Goal: Task Accomplishment & Management: Complete application form

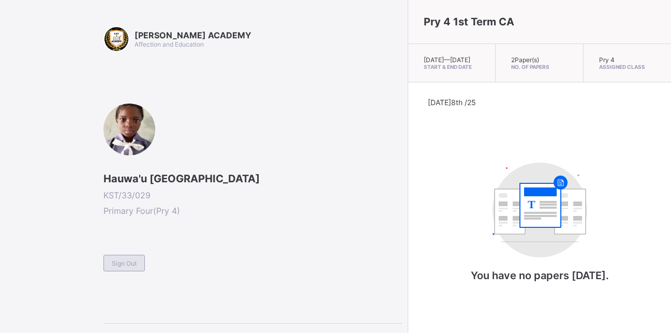
click at [120, 262] on span "Sign Out" at bounding box center [124, 263] width 25 height 8
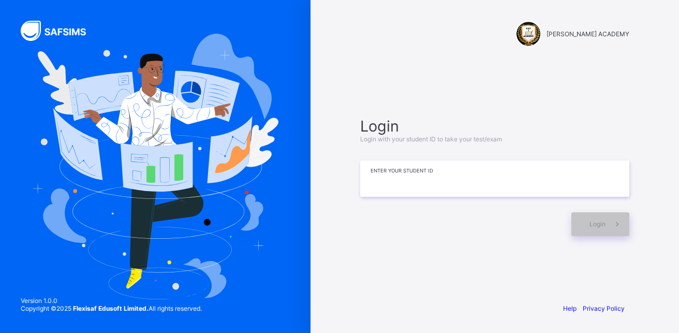
click at [415, 177] on input at bounding box center [494, 178] width 269 height 36
type input "*"
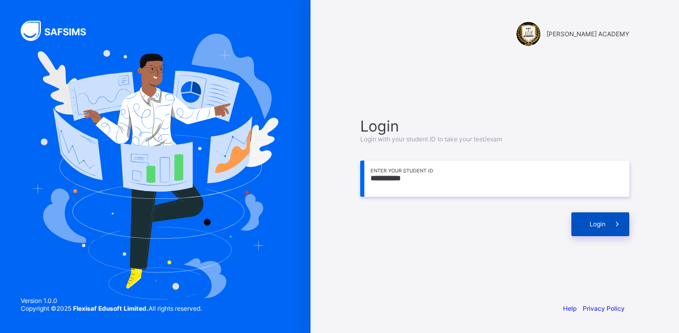
type input "**********"
click at [600, 224] on span "Login" at bounding box center [598, 224] width 16 height 8
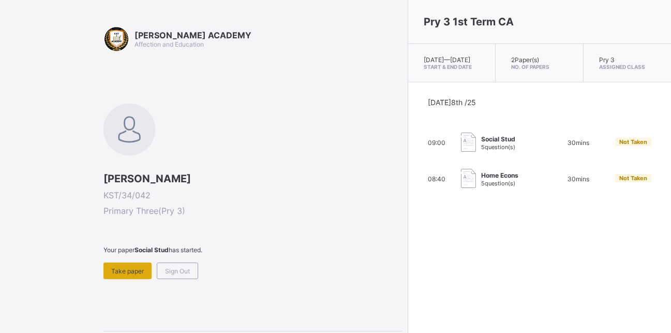
click at [141, 268] on span "Take paper" at bounding box center [127, 271] width 33 height 8
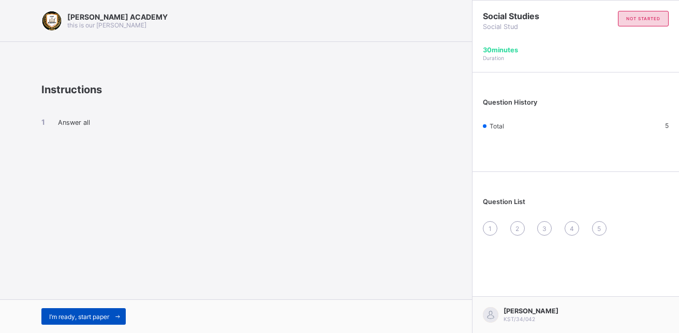
click at [87, 317] on span "I’m ready, start paper" at bounding box center [79, 317] width 60 height 8
click at [87, 317] on div "[PERSON_NAME] ACADEMY this is our [PERSON_NAME] Instructions Answer all I’m rea…" at bounding box center [339, 166] width 679 height 333
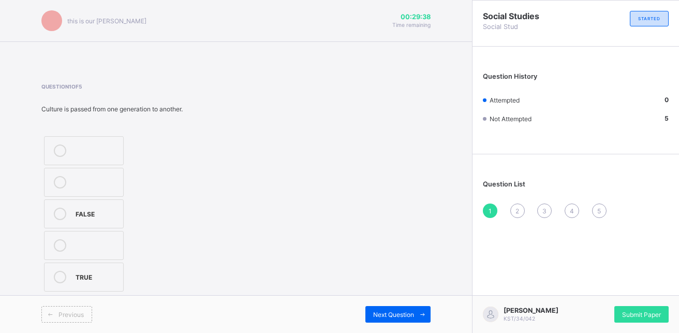
click at [85, 283] on div "TRUE" at bounding box center [97, 277] width 42 height 12
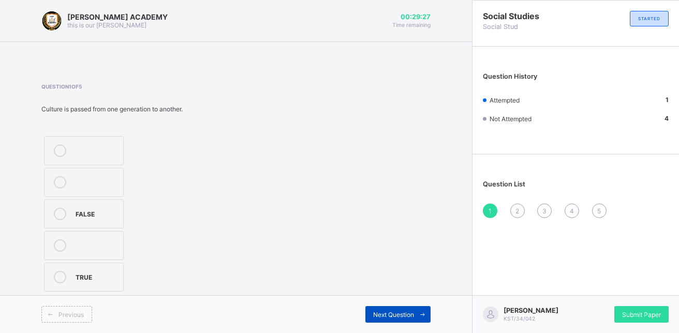
click at [386, 313] on span "Next Question" at bounding box center [393, 315] width 41 height 8
click at [81, 220] on label "2" at bounding box center [79, 213] width 70 height 29
click at [385, 311] on span "Next Question" at bounding box center [393, 315] width 41 height 8
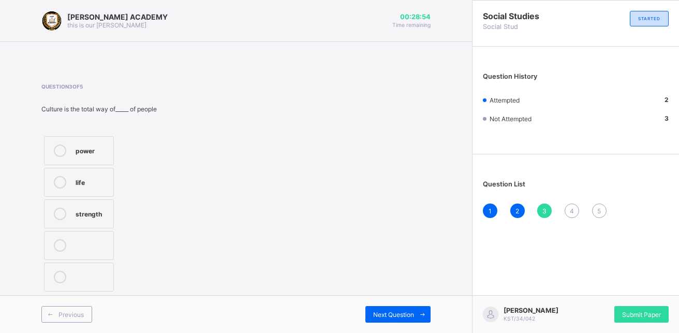
click at [106, 185] on div "life" at bounding box center [92, 181] width 33 height 10
click at [421, 312] on icon at bounding box center [423, 314] width 8 height 7
click at [131, 144] on div "TRUE" at bounding box center [108, 149] width 64 height 10
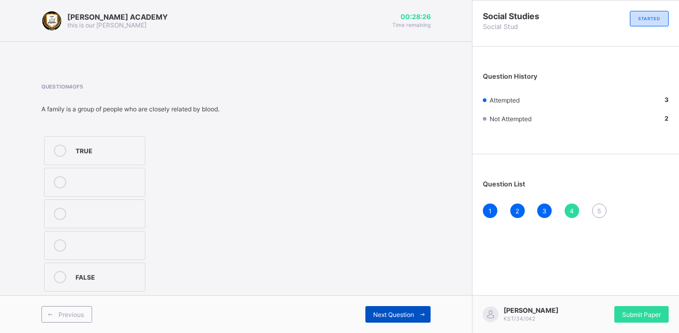
click at [401, 314] on span "Next Question" at bounding box center [393, 315] width 41 height 8
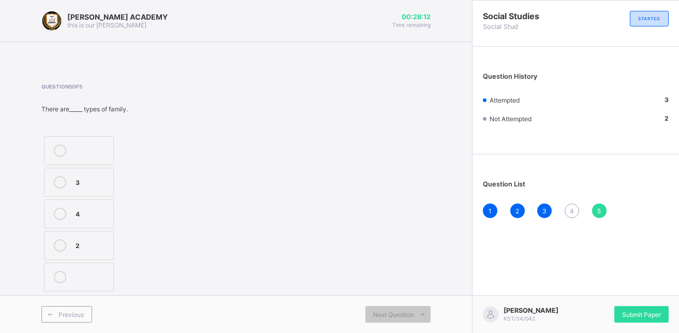
click at [69, 247] on div at bounding box center [60, 245] width 21 height 12
click at [629, 306] on div "Submit Paper" at bounding box center [641, 314] width 54 height 17
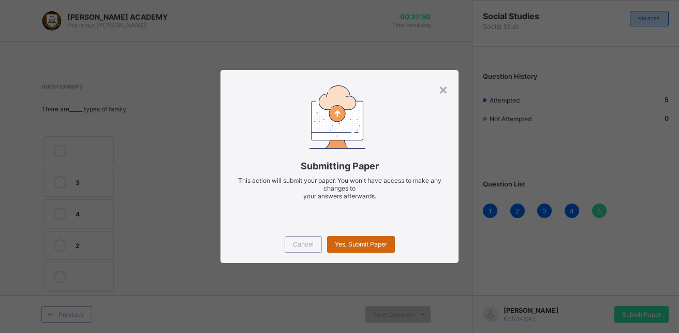
click at [368, 249] on div "Yes, Submit Paper" at bounding box center [361, 244] width 68 height 17
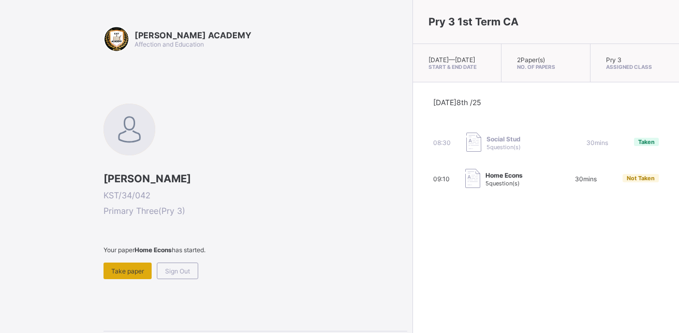
click at [124, 272] on span "Take paper" at bounding box center [127, 271] width 33 height 8
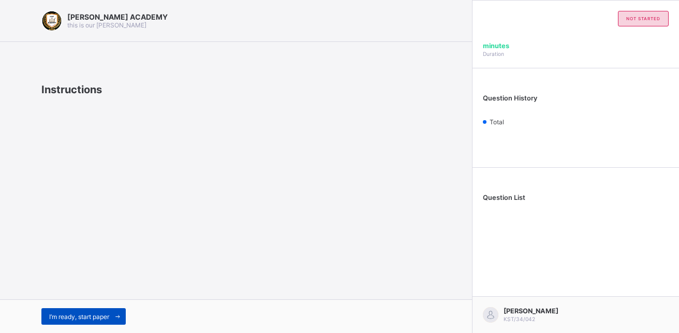
click at [97, 316] on span "I’m ready, start paper" at bounding box center [79, 317] width 60 height 8
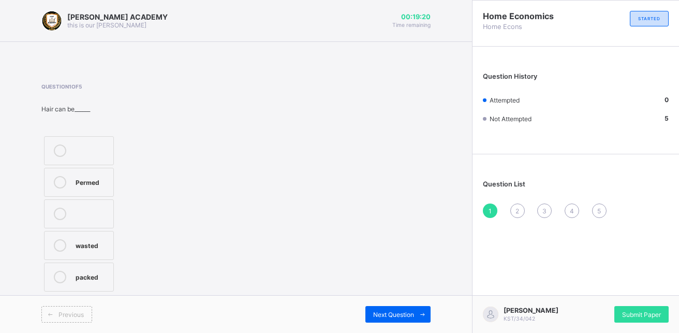
click at [98, 189] on label "Permed" at bounding box center [79, 182] width 70 height 29
click at [381, 310] on div "Next Question" at bounding box center [397, 314] width 65 height 17
click at [122, 179] on label "Sponge" at bounding box center [84, 182] width 80 height 29
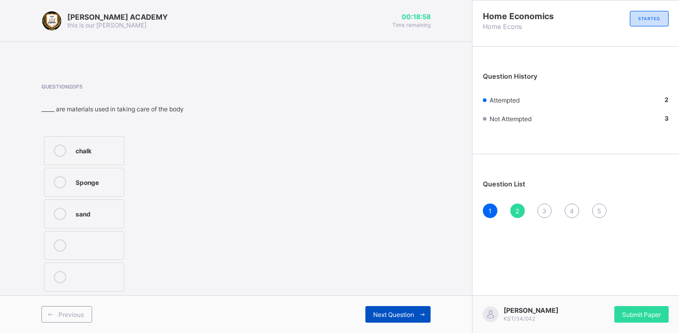
click at [376, 318] on div "Next Question" at bounding box center [397, 314] width 65 height 17
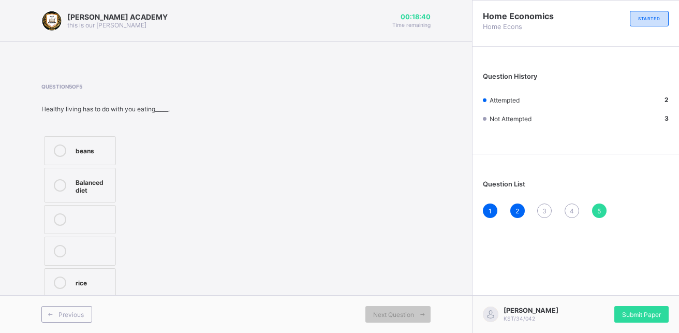
click at [96, 180] on div "Balanced diet" at bounding box center [93, 185] width 35 height 18
click at [542, 212] on span "3" at bounding box center [544, 211] width 4 height 8
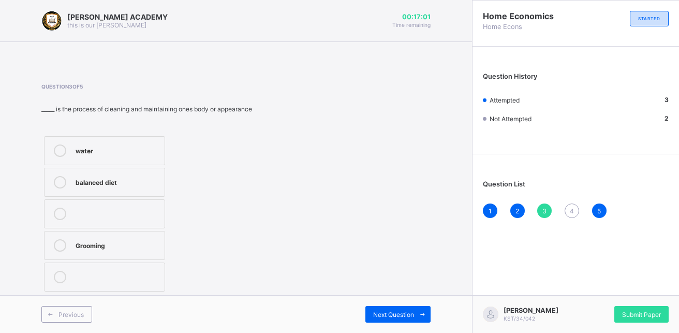
click at [164, 249] on label "Grooming" at bounding box center [104, 245] width 121 height 29
click at [573, 211] on span "4" at bounding box center [572, 211] width 4 height 8
click at [75, 240] on label "FALSE" at bounding box center [80, 245] width 72 height 29
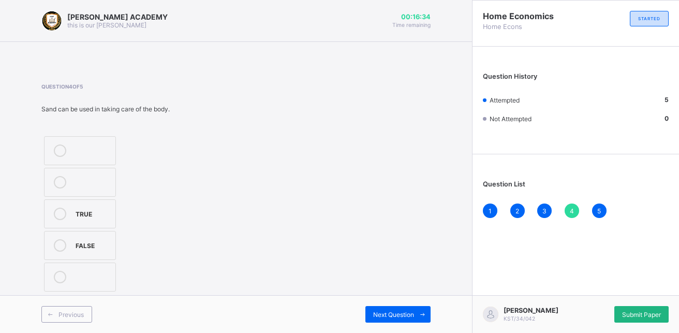
click at [654, 312] on span "Submit Paper" at bounding box center [641, 315] width 39 height 8
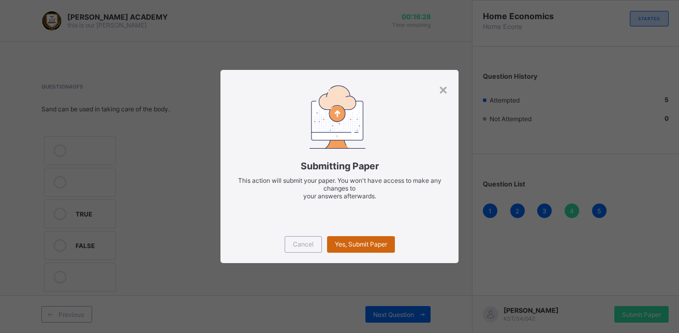
click at [353, 243] on span "Yes, Submit Paper" at bounding box center [361, 244] width 52 height 8
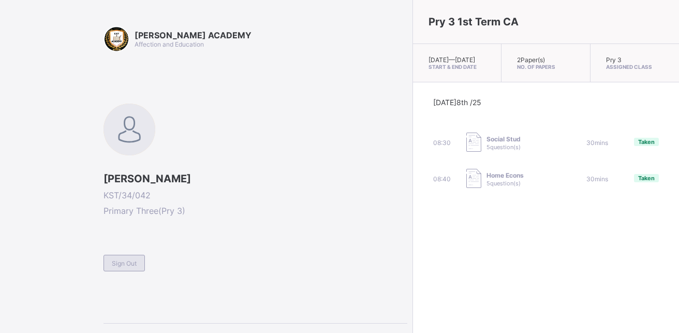
click at [113, 265] on span "Sign Out" at bounding box center [124, 263] width 25 height 8
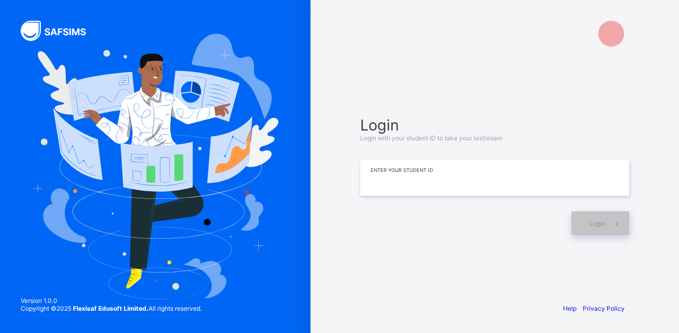
click at [500, 195] on input at bounding box center [494, 177] width 269 height 36
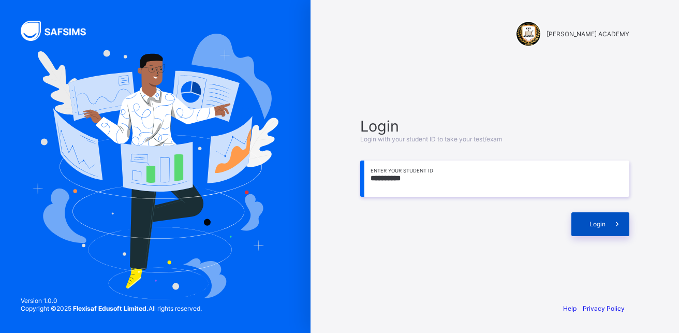
click at [599, 226] on span "Login" at bounding box center [598, 224] width 16 height 8
click at [601, 226] on span "Login" at bounding box center [598, 224] width 16 height 8
click at [408, 178] on input "**********" at bounding box center [494, 178] width 269 height 36
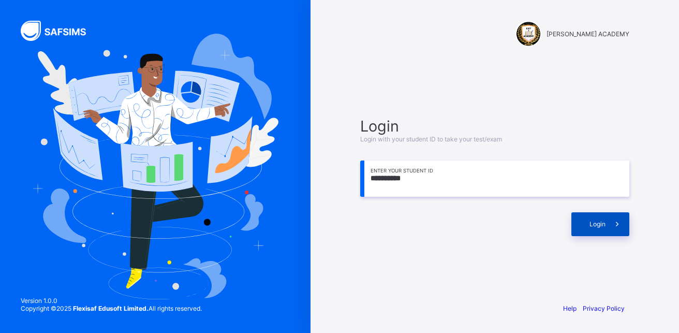
type input "**********"
click at [591, 230] on div "Login" at bounding box center [600, 224] width 58 height 24
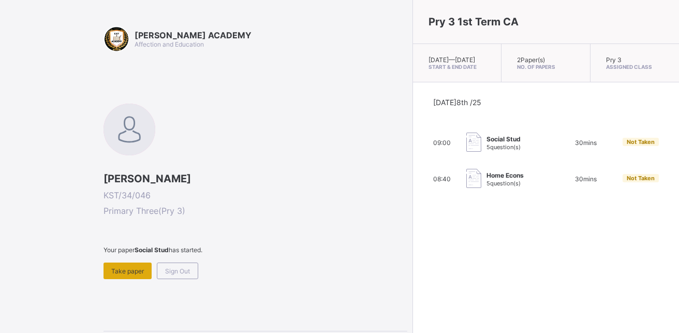
click at [133, 268] on span "Take paper" at bounding box center [127, 271] width 33 height 8
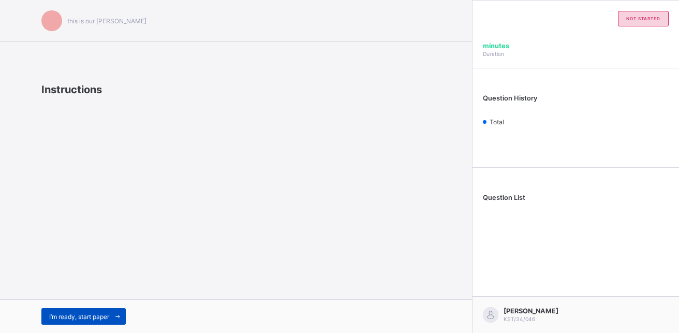
click at [65, 313] on span "I’m ready, start paper" at bounding box center [79, 317] width 60 height 8
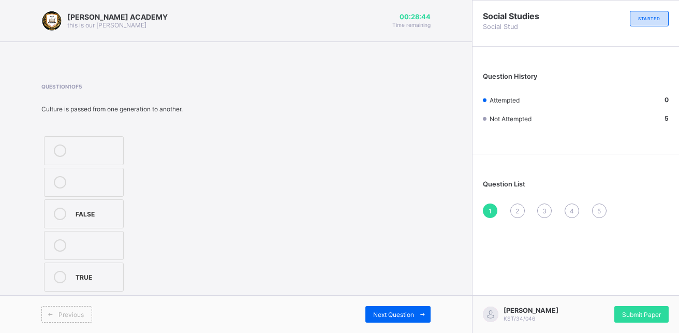
click at [92, 276] on div "TRUE" at bounding box center [97, 276] width 42 height 10
click at [59, 272] on icon at bounding box center [60, 277] width 12 height 12
click at [80, 271] on div "TRUE" at bounding box center [97, 276] width 42 height 10
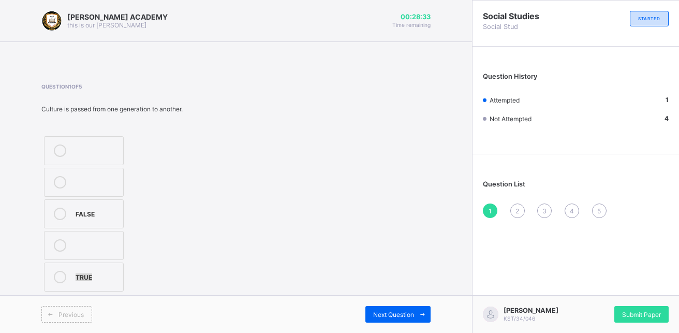
click at [80, 269] on label "TRUE" at bounding box center [84, 276] width 80 height 29
click at [386, 26] on div "[PERSON_NAME] ACADEMY this is our [PERSON_NAME] 00:27:38 Time remaining" at bounding box center [235, 20] width 389 height 21
click at [517, 208] on span "2" at bounding box center [518, 211] width 4 height 8
click at [93, 142] on label at bounding box center [79, 150] width 70 height 29
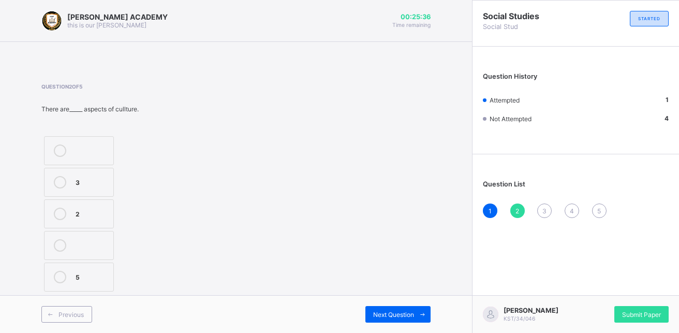
click at [61, 143] on label at bounding box center [79, 150] width 70 height 29
click at [546, 209] on span "3" at bounding box center [544, 211] width 4 height 8
click at [79, 180] on div "life" at bounding box center [92, 181] width 33 height 10
click at [569, 205] on div "4" at bounding box center [572, 210] width 14 height 14
click at [542, 205] on div "3" at bounding box center [544, 210] width 14 height 14
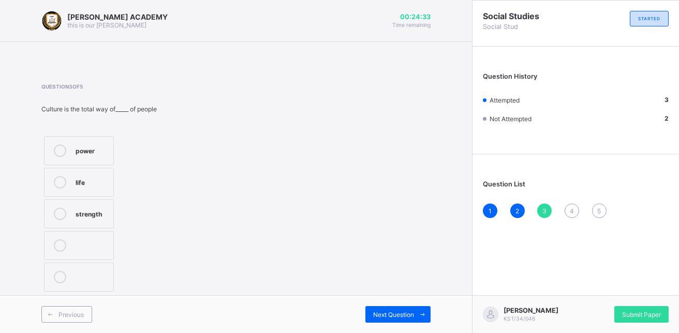
click at [78, 179] on div "life" at bounding box center [92, 181] width 33 height 10
click at [572, 203] on div "Question List 1 2 3 4 5" at bounding box center [576, 193] width 207 height 69
click at [571, 204] on div "4" at bounding box center [572, 210] width 14 height 14
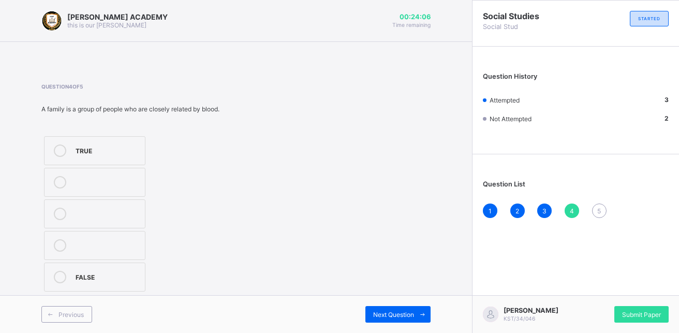
click at [95, 140] on label "TRUE" at bounding box center [94, 150] width 101 height 29
click at [108, 145] on div "TRUE" at bounding box center [108, 149] width 64 height 10
click at [598, 208] on span "5" at bounding box center [599, 211] width 4 height 8
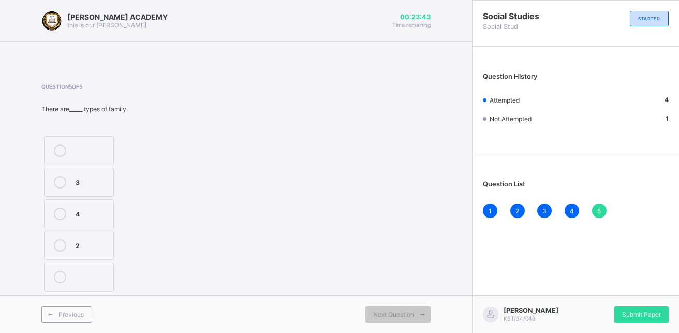
click at [344, 233] on div "Question 5 of 5 There are_____ types of family. 3 4 2" at bounding box center [235, 188] width 389 height 211
drag, startPoint x: 344, startPoint y: 233, endPoint x: 334, endPoint y: 233, distance: 9.8
click at [342, 233] on div "Question 5 of 5 There are_____ types of family. 3 4 2" at bounding box center [235, 188] width 389 height 211
click at [341, 233] on div "Question 5 of 5 There are_____ types of family. 3 4 2" at bounding box center [235, 188] width 389 height 211
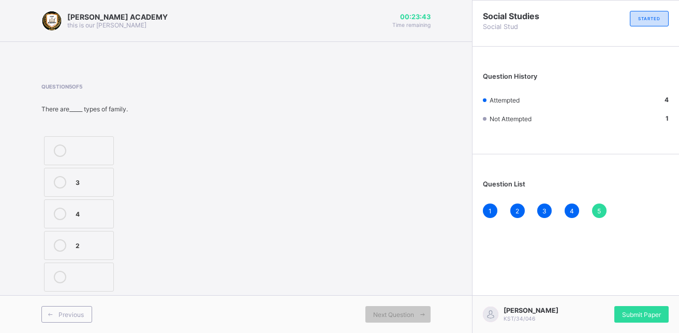
click at [340, 233] on div "Question 5 of 5 There are_____ types of family. 3 4 2" at bounding box center [235, 188] width 389 height 211
click at [339, 233] on div "Question 5 of 5 There are_____ types of family. 3 4 2" at bounding box center [235, 188] width 389 height 211
click at [82, 244] on div "2" at bounding box center [92, 244] width 33 height 10
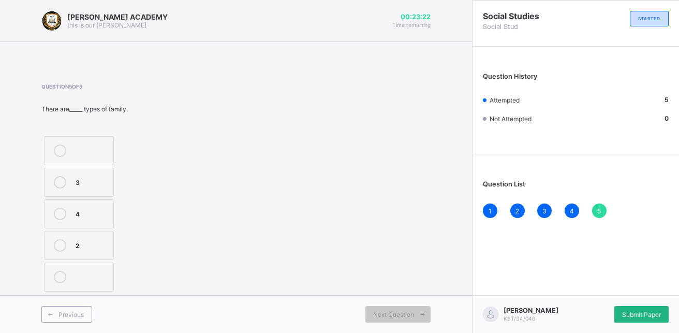
click at [644, 313] on span "Submit Paper" at bounding box center [641, 315] width 39 height 8
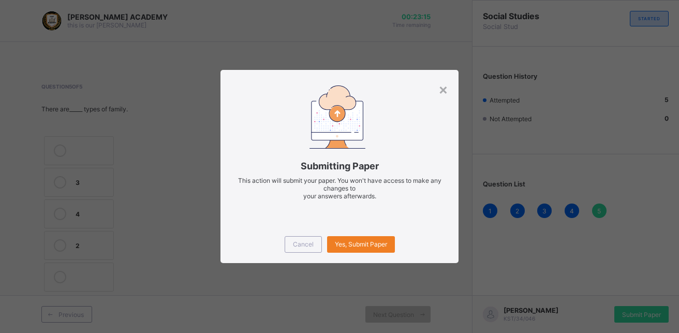
click at [437, 82] on div "Submitting Paper This action will submit your paper. You won't have access to m…" at bounding box center [340, 147] width 238 height 155
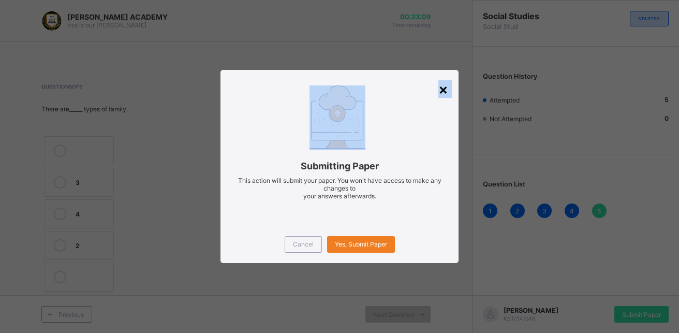
click at [442, 85] on div "× Submitting Paper This action will submit your paper. You won't have access to…" at bounding box center [340, 166] width 238 height 193
click at [442, 85] on div "×" at bounding box center [443, 89] width 10 height 18
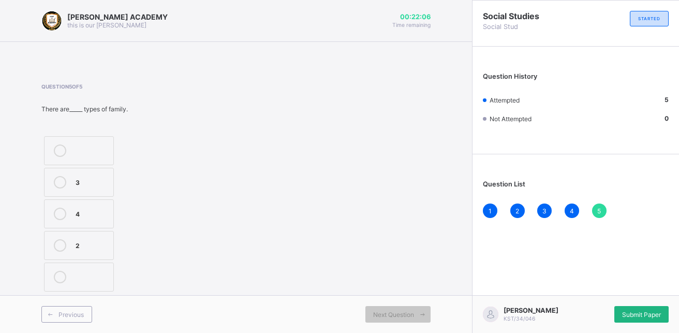
click at [633, 306] on div "Submit Paper" at bounding box center [641, 314] width 54 height 17
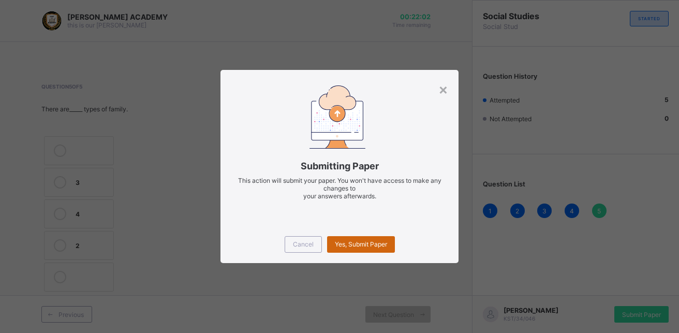
click at [375, 237] on div "Yes, Submit Paper" at bounding box center [361, 244] width 68 height 17
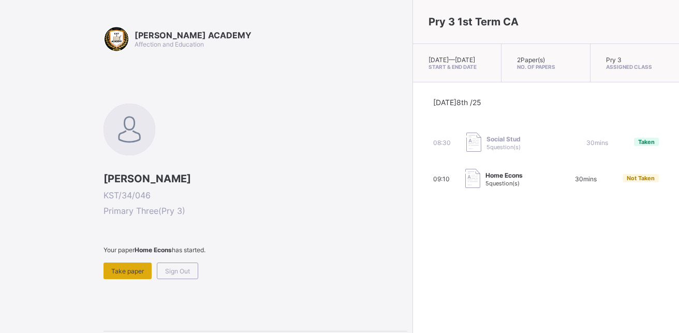
click at [122, 275] on div "Take paper" at bounding box center [128, 270] width 48 height 17
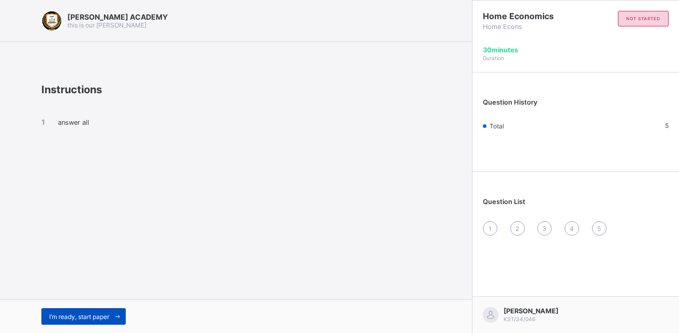
click at [90, 313] on span "I’m ready, start paper" at bounding box center [79, 317] width 60 height 8
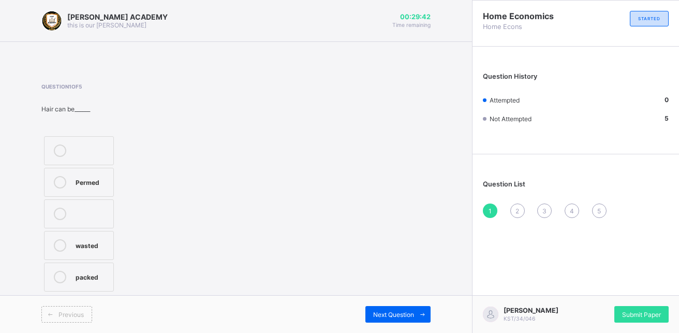
click at [87, 244] on div "wasted" at bounding box center [92, 244] width 33 height 10
click at [517, 204] on div "2" at bounding box center [517, 210] width 14 height 14
click at [98, 174] on label "Sponge" at bounding box center [84, 182] width 80 height 29
click at [543, 207] on span "3" at bounding box center [544, 211] width 4 height 8
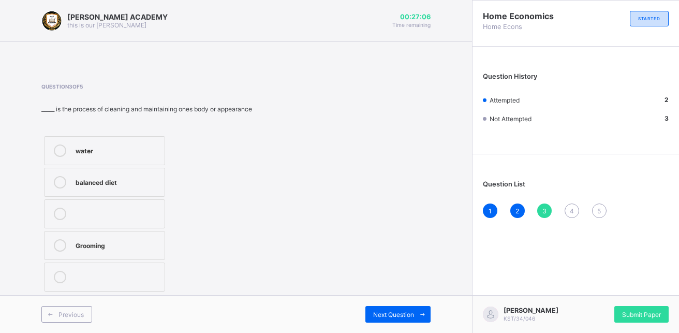
click at [136, 175] on label "balanced diet" at bounding box center [104, 182] width 121 height 29
click at [570, 207] on span "4" at bounding box center [572, 211] width 4 height 8
click at [88, 239] on label "FALSE" at bounding box center [80, 245] width 72 height 29
click at [596, 209] on div "5" at bounding box center [599, 210] width 14 height 14
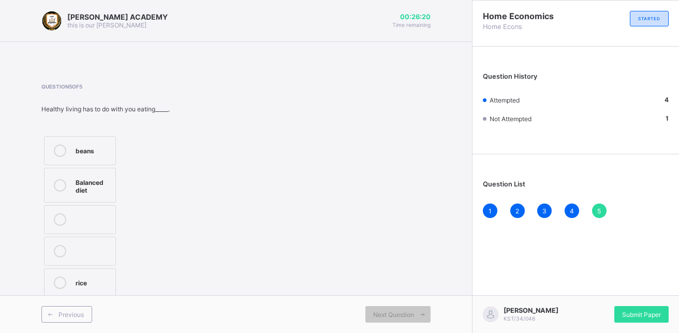
click at [94, 174] on label "Balanced diet" at bounding box center [80, 185] width 72 height 35
click at [636, 313] on span "Submit Paper" at bounding box center [641, 315] width 39 height 8
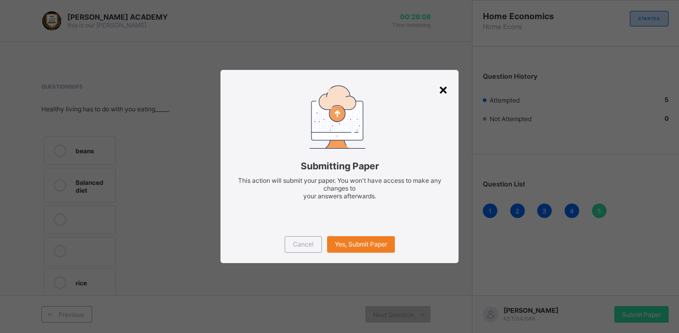
click at [440, 83] on div "×" at bounding box center [443, 89] width 10 height 18
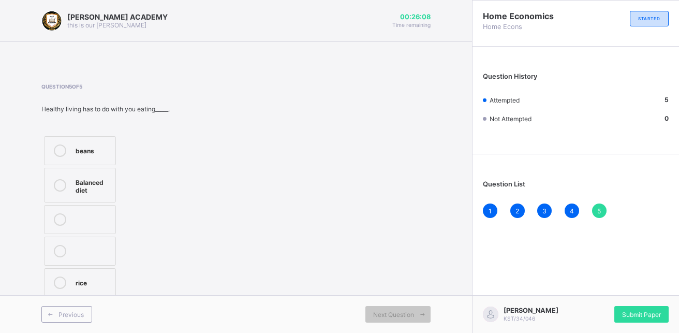
click at [440, 83] on div "[PERSON_NAME] ACADEMY this is our [PERSON_NAME] 00:26:08 Time remaining Questio…" at bounding box center [236, 166] width 472 height 333
click at [643, 306] on div "Submit Paper" at bounding box center [641, 314] width 54 height 17
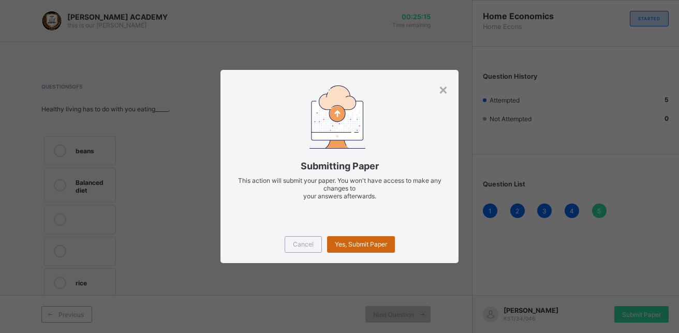
click at [367, 239] on div "Yes, Submit Paper" at bounding box center [361, 244] width 68 height 17
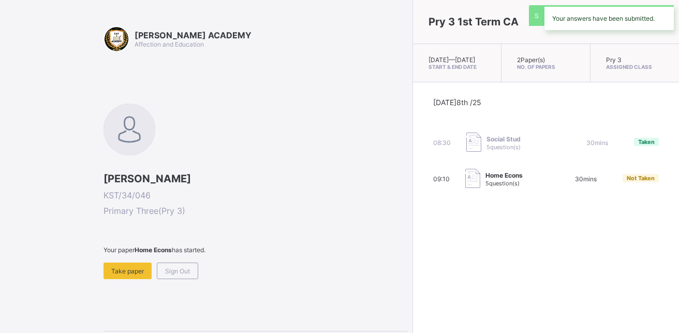
click at [413, 239] on div "Pry 3 1st Term CA [DATE] — [DATE] Start & End Date 2 Paper(s) No. of Papers Pry…" at bounding box center [546, 166] width 267 height 333
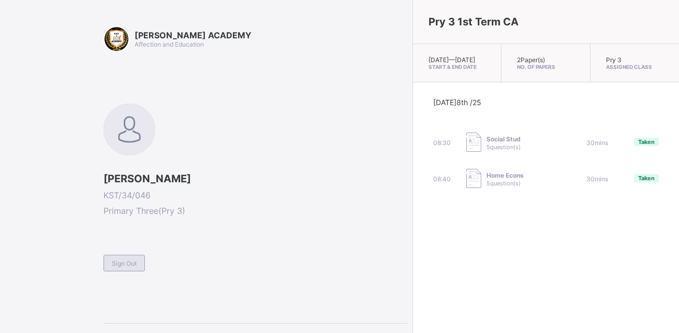
click at [118, 262] on span "Sign Out" at bounding box center [124, 263] width 25 height 8
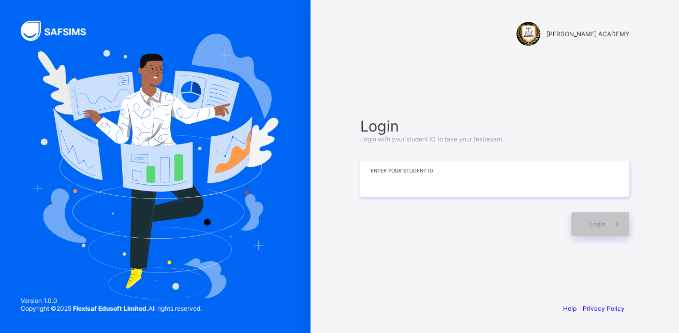
click at [441, 171] on input at bounding box center [494, 178] width 269 height 36
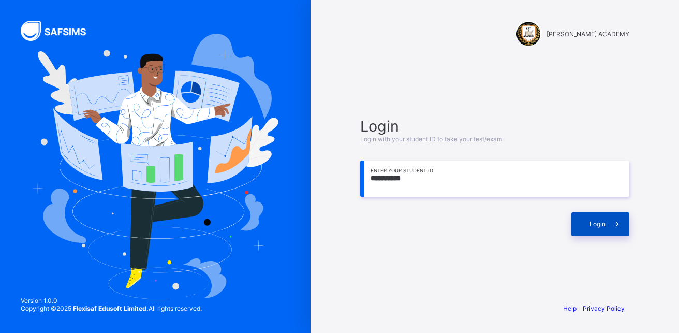
type input "**********"
click at [610, 226] on span at bounding box center [618, 224] width 24 height 24
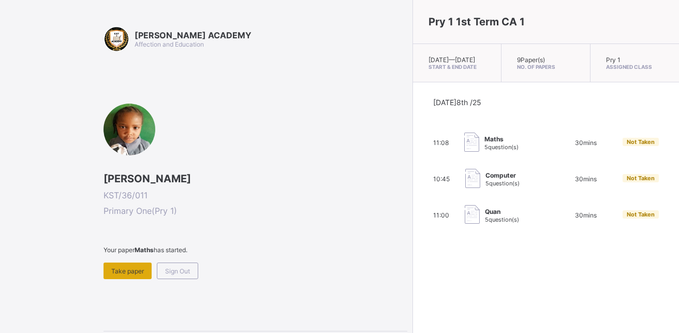
click at [114, 277] on div "Take paper" at bounding box center [128, 270] width 48 height 17
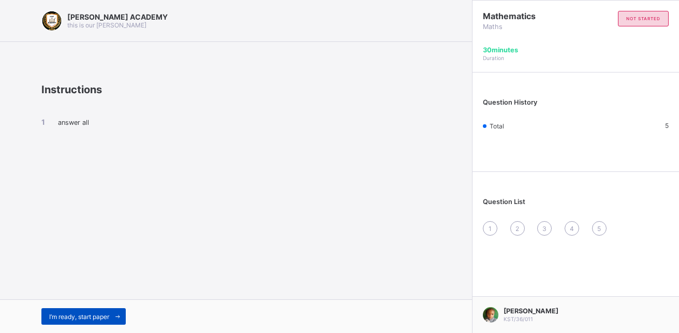
click at [59, 318] on span "I’m ready, start paper" at bounding box center [79, 317] width 60 height 8
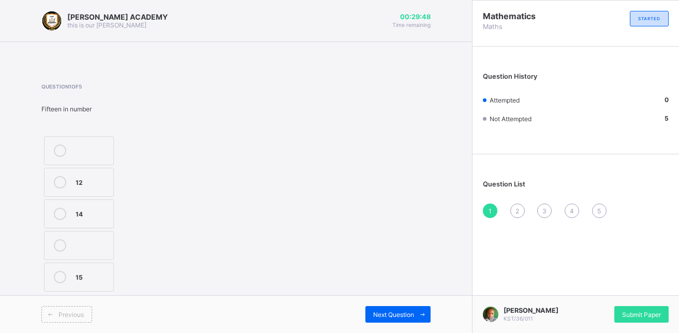
click at [81, 269] on label "15" at bounding box center [79, 276] width 70 height 29
click at [420, 316] on icon at bounding box center [423, 314] width 8 height 7
click at [69, 252] on div at bounding box center [60, 254] width 21 height 18
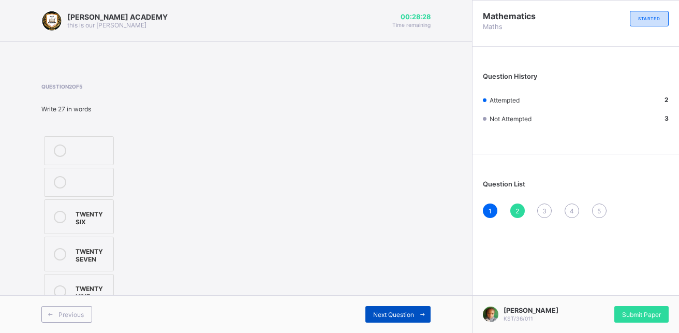
click at [408, 311] on span "Next Question" at bounding box center [393, 315] width 41 height 8
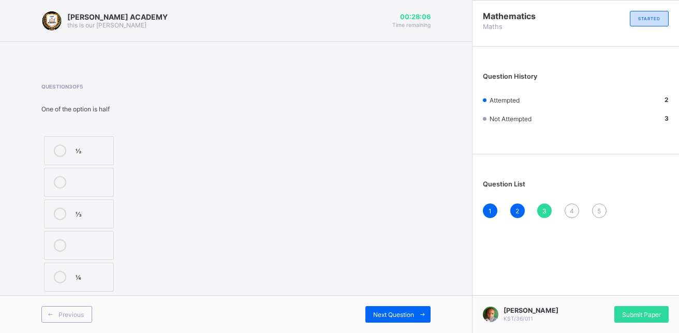
click at [58, 271] on icon at bounding box center [60, 277] width 12 height 12
click at [419, 309] on span at bounding box center [422, 314] width 17 height 17
click at [76, 251] on div "THIRTY FIVE" at bounding box center [92, 254] width 33 height 18
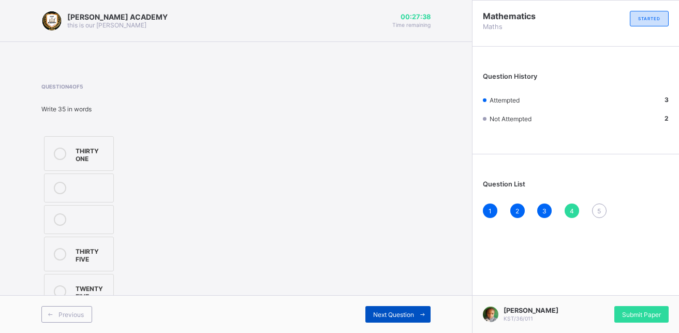
click at [398, 308] on div "Next Question" at bounding box center [397, 314] width 65 height 17
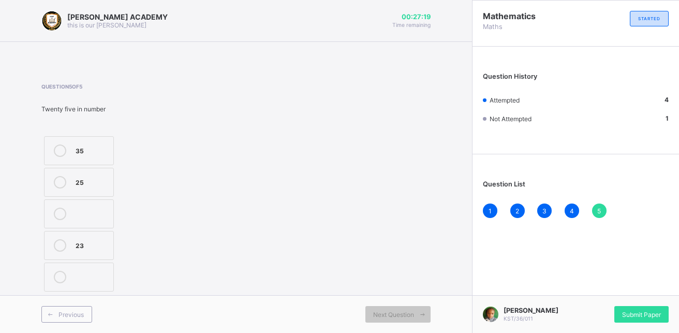
click at [55, 178] on div at bounding box center [60, 182] width 21 height 12
click at [647, 326] on div "[PERSON_NAME] KST/36/011 Submit Paper" at bounding box center [575, 314] width 207 height 38
click at [632, 306] on div "Submit Paper" at bounding box center [641, 314] width 54 height 17
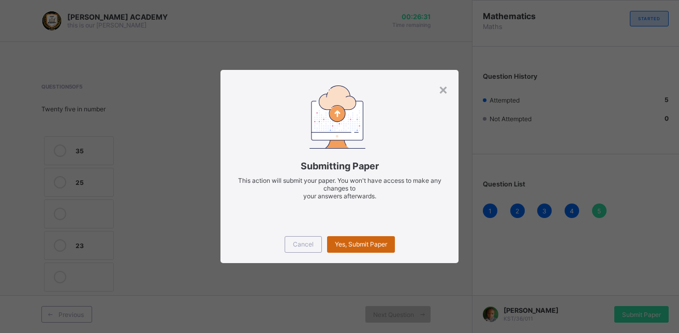
click at [375, 236] on div "Yes, Submit Paper" at bounding box center [361, 244] width 68 height 17
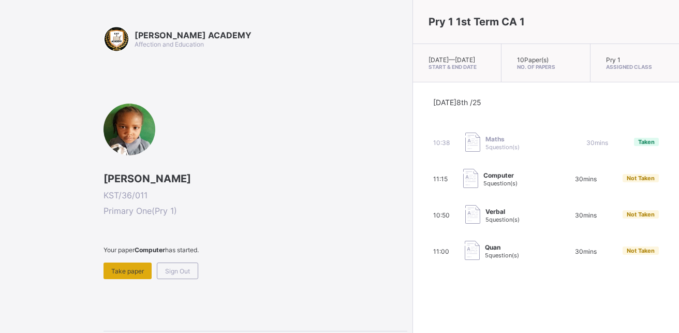
click at [131, 265] on div "Take paper" at bounding box center [128, 270] width 48 height 17
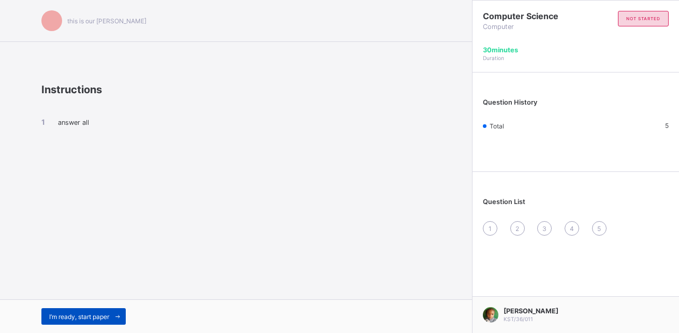
click at [106, 315] on span "I’m ready, start paper" at bounding box center [79, 317] width 60 height 8
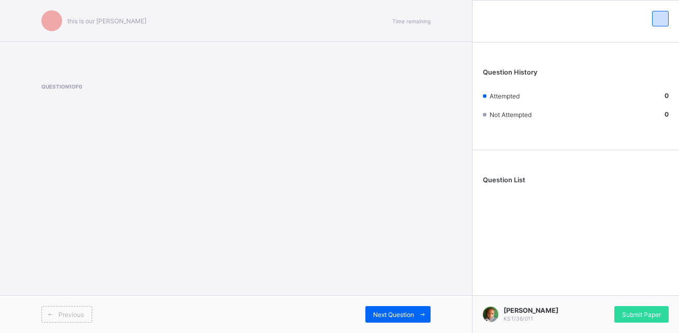
click at [56, 85] on span "Question 1 of 0" at bounding box center [103, 86] width 125 height 6
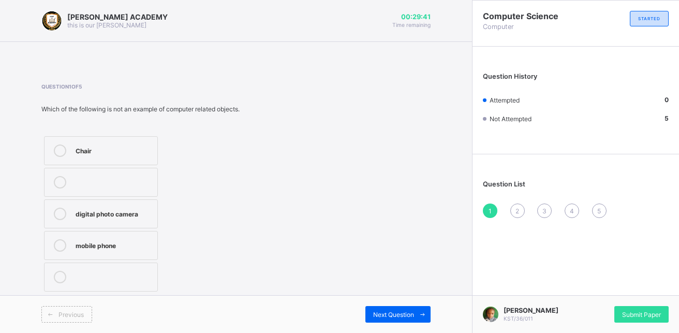
click at [55, 155] on icon at bounding box center [60, 150] width 12 height 12
click at [380, 313] on span "Next Question" at bounding box center [393, 315] width 41 height 8
click at [69, 283] on label "pen" at bounding box center [84, 276] width 81 height 29
click at [415, 304] on div "Previous Next Question" at bounding box center [236, 314] width 472 height 38
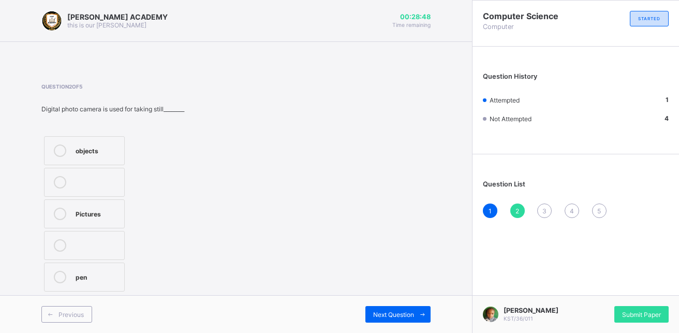
click at [415, 304] on div "Previous Next Question" at bounding box center [236, 314] width 472 height 38
click at [397, 310] on div "Next Question" at bounding box center [397, 314] width 65 height 17
click at [55, 143] on label "Mobile phones" at bounding box center [97, 150] width 107 height 29
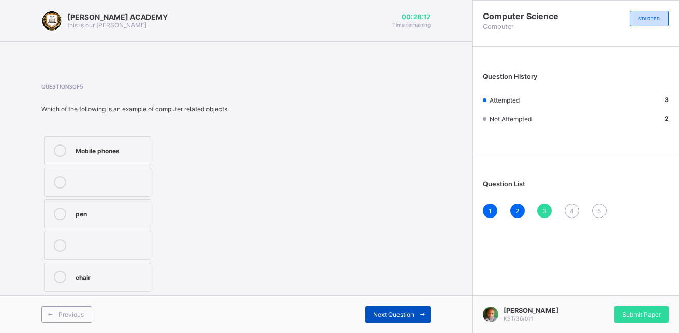
click at [390, 315] on span "Next Question" at bounding box center [393, 315] width 41 height 8
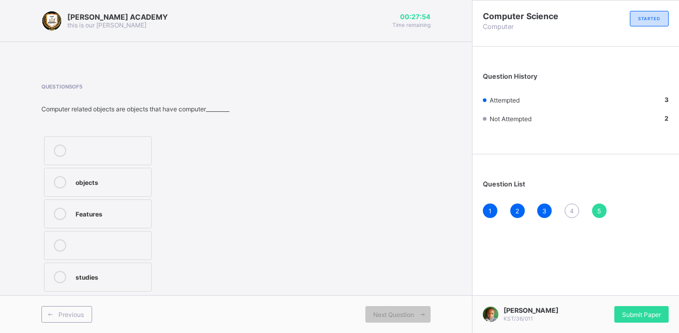
click at [69, 273] on div at bounding box center [60, 277] width 21 height 12
click at [388, 318] on span "Next Question" at bounding box center [393, 315] width 41 height 8
click at [69, 308] on div "Previous" at bounding box center [66, 314] width 51 height 17
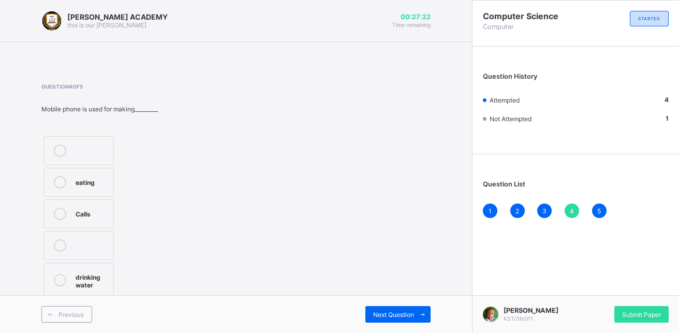
click at [79, 209] on div "Calls" at bounding box center [92, 213] width 33 height 10
click at [635, 310] on div "Submit Paper" at bounding box center [641, 314] width 54 height 17
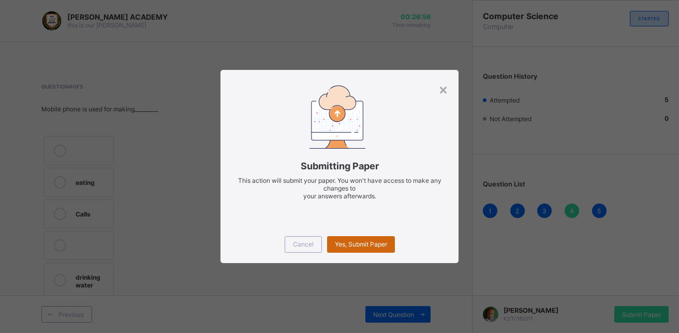
click at [371, 241] on span "Yes, Submit Paper" at bounding box center [361, 244] width 52 height 8
click at [371, 241] on div "Yes, Submit Paper" at bounding box center [361, 244] width 68 height 17
click at [371, 241] on span "Yes, Submit Paper" at bounding box center [361, 244] width 52 height 8
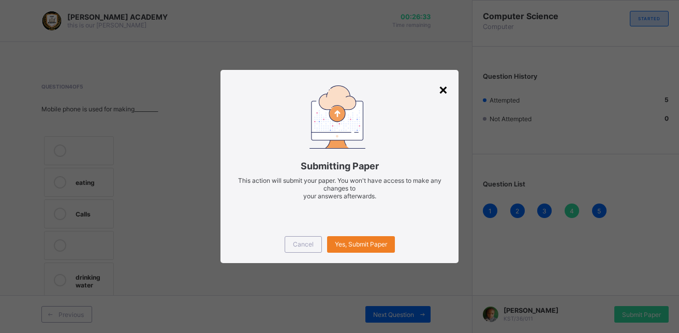
click at [445, 91] on div "×" at bounding box center [443, 89] width 10 height 18
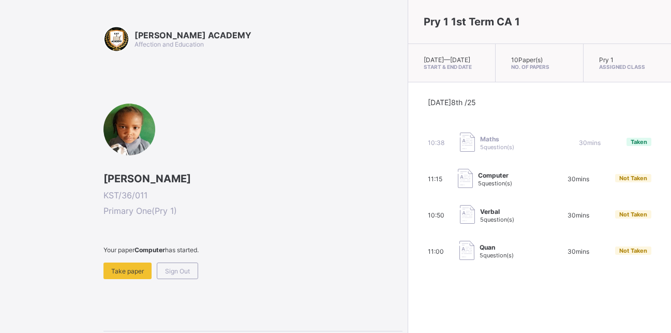
click at [312, 265] on div "Your paper Computer has started. Take paper Sign Out" at bounding box center [253, 262] width 299 height 33
click at [113, 273] on span "Take paper" at bounding box center [127, 271] width 33 height 8
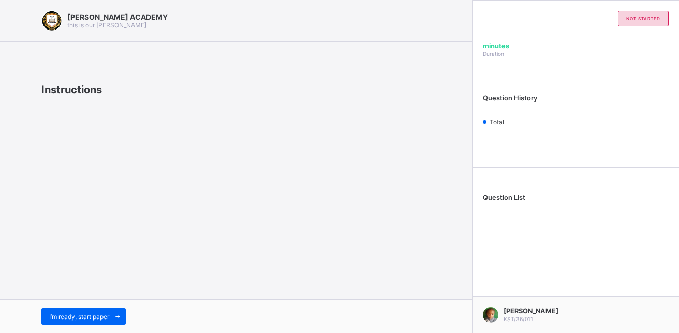
click at [113, 273] on div "[PERSON_NAME] ACADEMY this is our [PERSON_NAME] Instructions I’m ready, start p…" at bounding box center [236, 166] width 472 height 333
click at [75, 312] on div "I’m ready, start paper" at bounding box center [83, 316] width 84 height 17
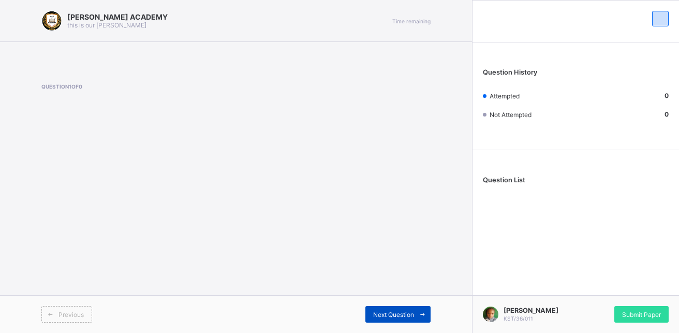
click at [406, 306] on div "Next Question" at bounding box center [397, 314] width 65 height 17
click at [421, 314] on icon at bounding box center [423, 314] width 8 height 7
click at [632, 317] on span "Submit Paper" at bounding box center [641, 315] width 39 height 8
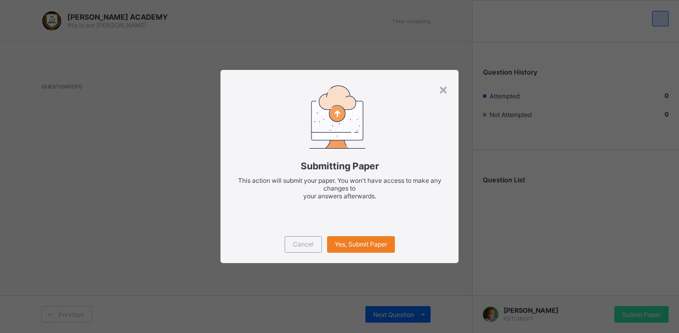
click at [632, 317] on div "× Submitting Paper This action will submit your paper. You won't have access to…" at bounding box center [339, 166] width 679 height 333
click at [382, 237] on div "Yes, Submit Paper" at bounding box center [361, 244] width 68 height 17
click at [379, 226] on div "Cancel Yes, Submit Paper" at bounding box center [340, 244] width 238 height 37
click at [370, 245] on span "Yes, Submit Paper" at bounding box center [361, 244] width 52 height 8
click at [370, 245] on div "Yes, Submit Paper" at bounding box center [361, 244] width 68 height 17
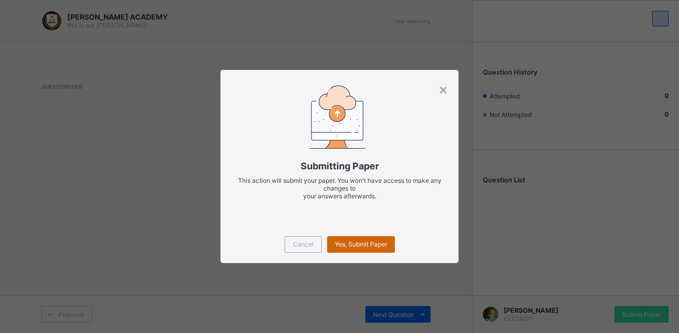
click at [370, 245] on div "Yes, Submit Paper" at bounding box center [361, 244] width 68 height 17
click at [368, 240] on div "Yes, Submit Paper" at bounding box center [361, 244] width 68 height 17
click at [291, 241] on div "Cancel" at bounding box center [303, 244] width 37 height 17
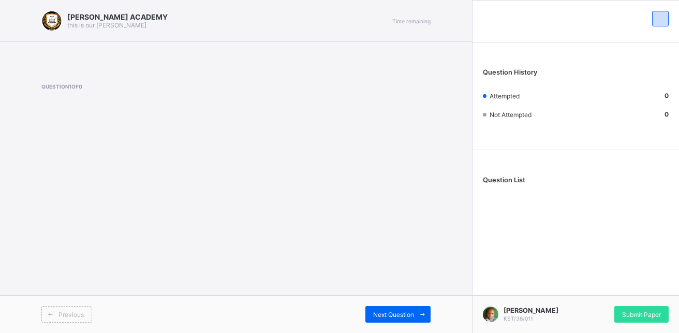
click at [650, 305] on div "[PERSON_NAME] KST/36/011 Submit Paper" at bounding box center [575, 314] width 207 height 38
click at [636, 312] on span "Submit Paper" at bounding box center [641, 315] width 39 height 8
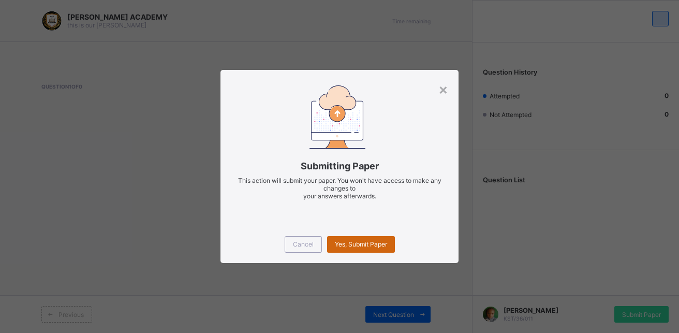
click at [355, 239] on div "Yes, Submit Paper" at bounding box center [361, 244] width 68 height 17
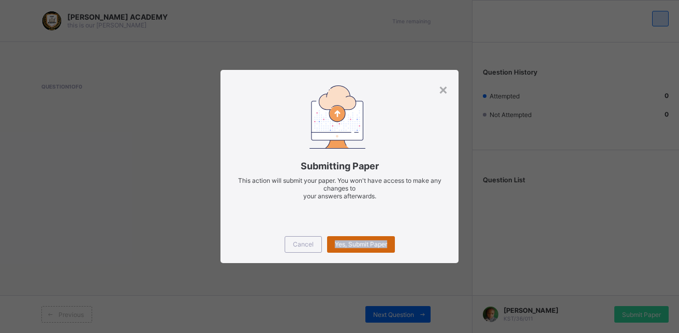
click at [355, 239] on div "Yes, Submit Paper" at bounding box center [361, 244] width 68 height 17
click at [446, 89] on div "×" at bounding box center [443, 89] width 10 height 18
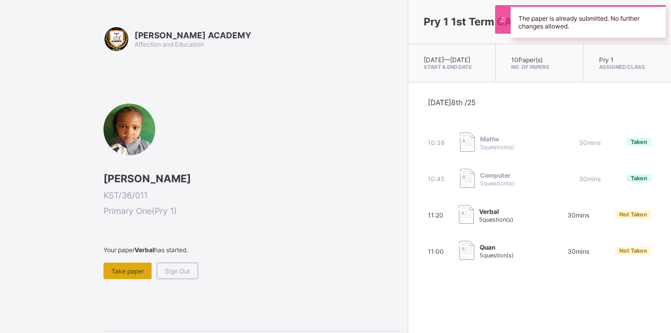
click at [124, 265] on div "Take paper" at bounding box center [128, 270] width 48 height 17
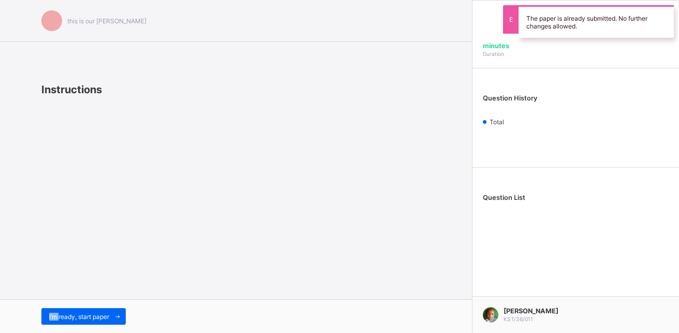
click at [124, 265] on div "this is our [PERSON_NAME] Instructions I’m ready, start paper" at bounding box center [236, 166] width 472 height 333
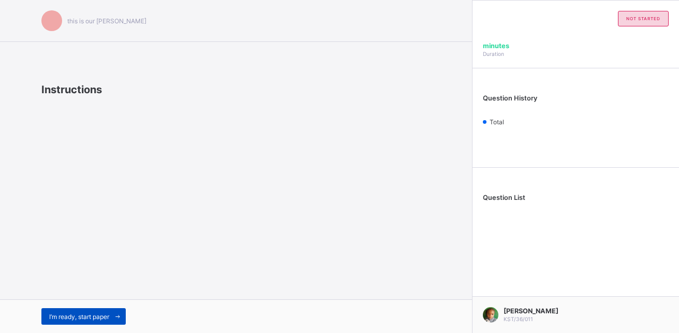
click at [78, 314] on span "I’m ready, start paper" at bounding box center [79, 317] width 60 height 8
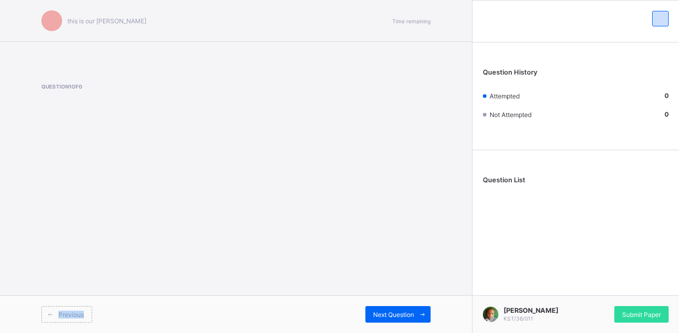
click at [78, 314] on span "Previous" at bounding box center [70, 315] width 25 height 8
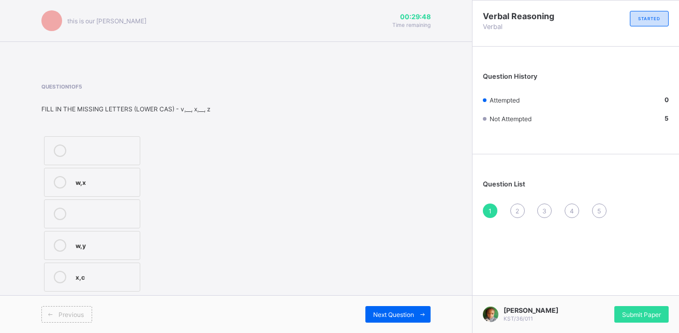
click at [261, 199] on div "Question 1 of 5 FILL IN THE MISSING LETTERS (LOWER CAS) - v,__, x,__, z w,[PERS…" at bounding box center [235, 188] width 389 height 211
click at [76, 256] on label "w,y" at bounding box center [92, 245] width 96 height 29
click at [422, 306] on span at bounding box center [422, 314] width 17 height 17
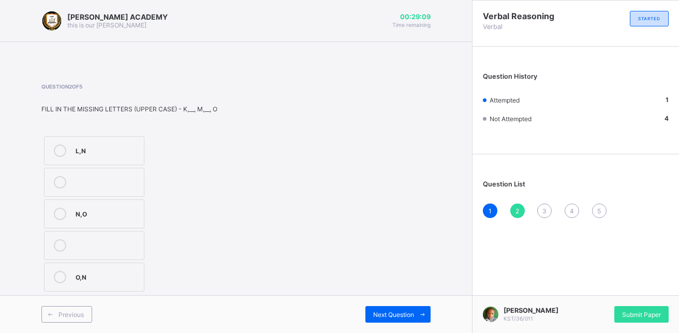
click at [80, 223] on label "N,O" at bounding box center [94, 213] width 100 height 29
click at [380, 311] on span "Next Question" at bounding box center [393, 315] width 41 height 8
click at [69, 311] on span "Previous" at bounding box center [70, 315] width 25 height 8
click at [57, 207] on label "N,O" at bounding box center [94, 213] width 100 height 29
click at [406, 312] on span "Next Question" at bounding box center [393, 315] width 41 height 8
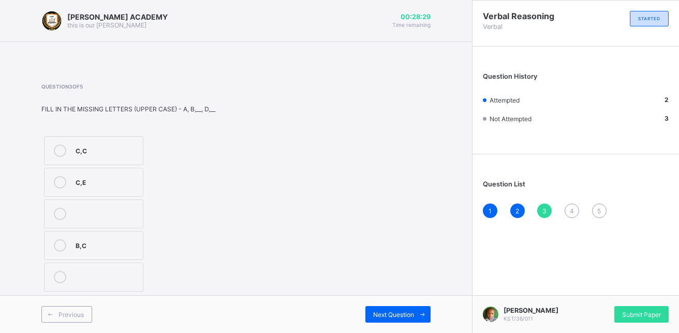
click at [92, 156] on div "C,C" at bounding box center [107, 150] width 62 height 12
click at [408, 309] on div "Next Question" at bounding box center [397, 314] width 65 height 17
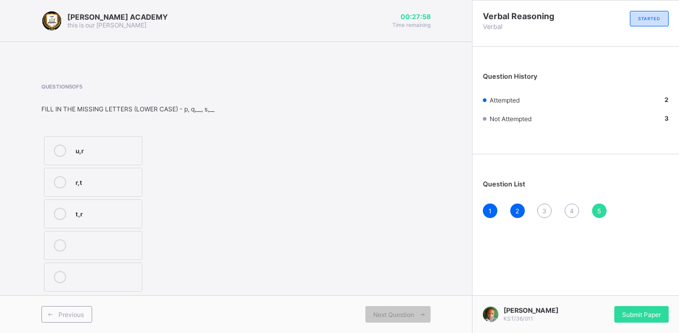
click at [72, 155] on label "u,r" at bounding box center [93, 150] width 98 height 29
click at [67, 319] on div "Previous" at bounding box center [66, 314] width 51 height 17
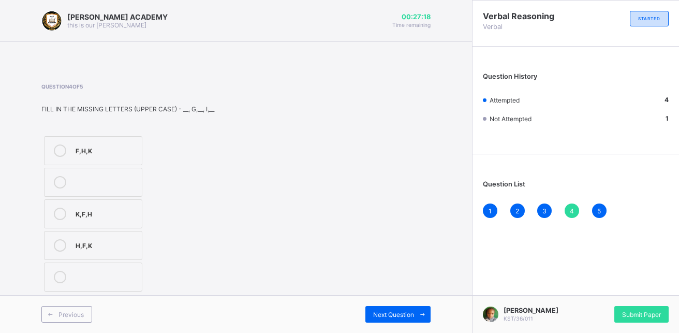
click at [65, 153] on icon at bounding box center [60, 150] width 12 height 12
click at [425, 307] on span at bounding box center [422, 314] width 17 height 17
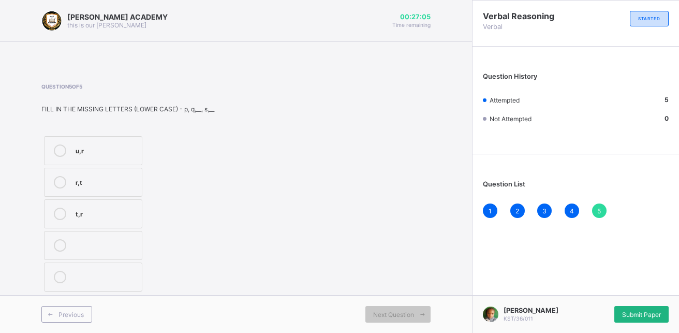
click at [627, 312] on span "Submit Paper" at bounding box center [641, 315] width 39 height 8
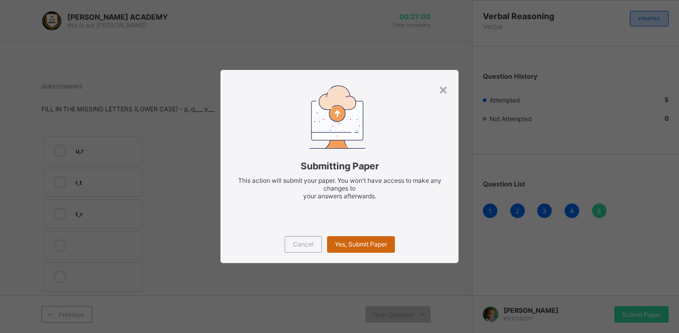
click at [362, 246] on span "Yes, Submit Paper" at bounding box center [361, 244] width 52 height 8
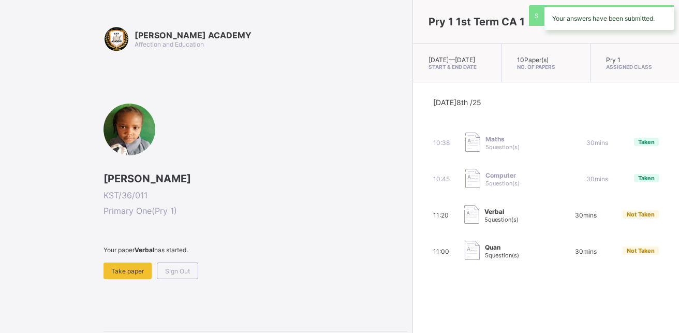
click at [433, 246] on div "[DATE] 8th /25 10:38 Maths 5 question(s) 30 mins Taken 10:45 Computer 5 questio…" at bounding box center [546, 180] width 226 height 164
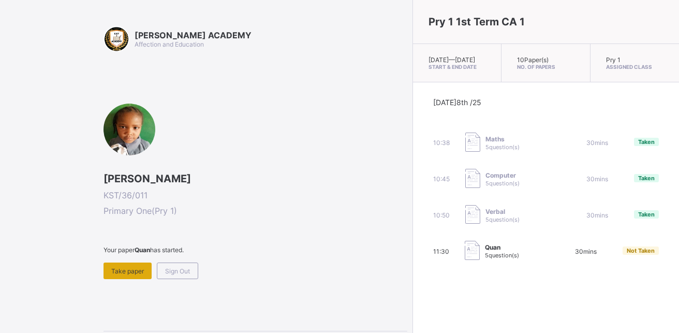
click at [111, 274] on div "Take paper" at bounding box center [128, 270] width 48 height 17
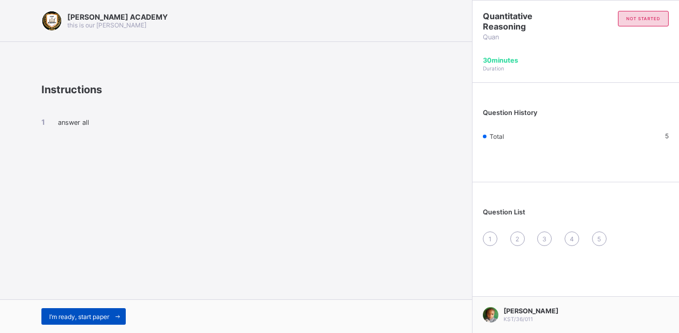
click at [114, 313] on span at bounding box center [117, 316] width 17 height 17
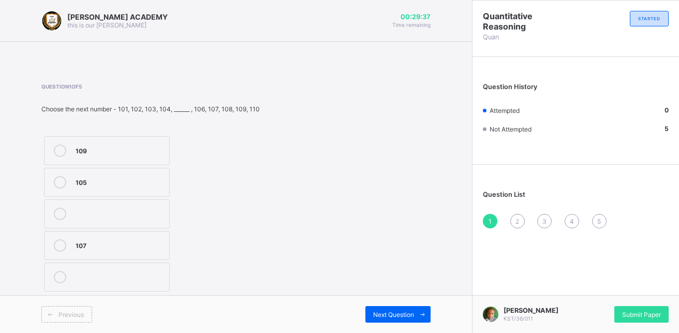
click at [59, 260] on label "107" at bounding box center [107, 245] width 126 height 29
drag, startPoint x: 59, startPoint y: 263, endPoint x: 307, endPoint y: 324, distance: 255.7
click at [307, 324] on div "Previous Next Question" at bounding box center [236, 314] width 472 height 38
click at [393, 307] on div "Next Question" at bounding box center [397, 314] width 65 height 17
click at [54, 283] on div at bounding box center [60, 277] width 21 height 12
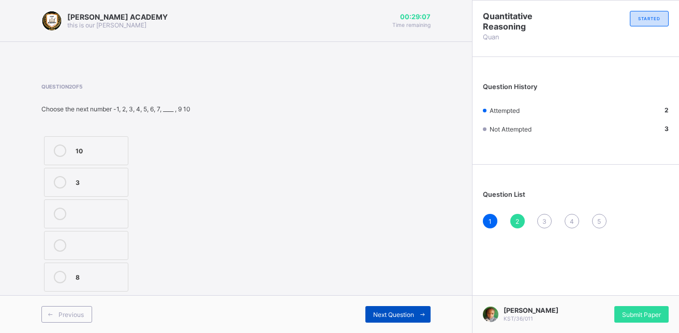
click at [385, 310] on div "Next Question" at bounding box center [397, 314] width 65 height 17
click at [52, 271] on div at bounding box center [60, 277] width 21 height 12
click at [390, 307] on div "Next Question" at bounding box center [397, 314] width 65 height 17
click at [389, 307] on div "Next Question" at bounding box center [397, 314] width 65 height 17
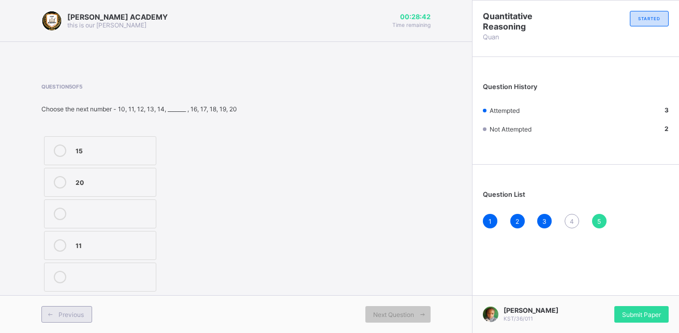
click at [48, 315] on icon at bounding box center [51, 314] width 8 height 7
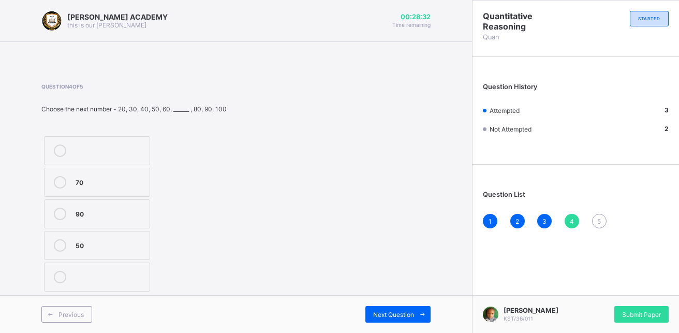
click at [57, 177] on icon at bounding box center [60, 182] width 12 height 12
drag, startPoint x: 370, startPoint y: 311, endPoint x: 329, endPoint y: 193, distance: 125.4
click at [329, 193] on div "Question 4 of 5 Choose the next number - 20, 30, 40, 50, 60, ______ , 80, 90, 1…" at bounding box center [235, 188] width 389 height 211
click at [410, 310] on div "Next Question" at bounding box center [397, 314] width 65 height 17
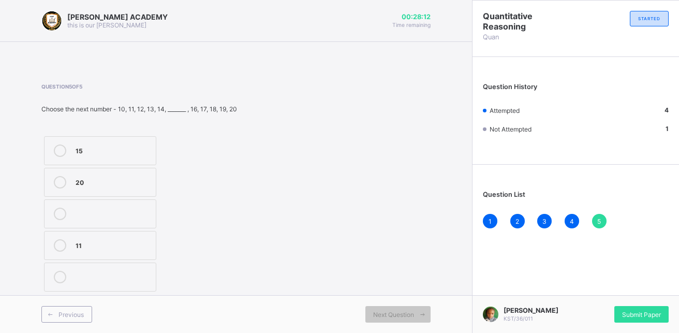
click at [59, 149] on icon at bounding box center [60, 150] width 12 height 12
click at [636, 316] on span "Submit Paper" at bounding box center [641, 315] width 39 height 8
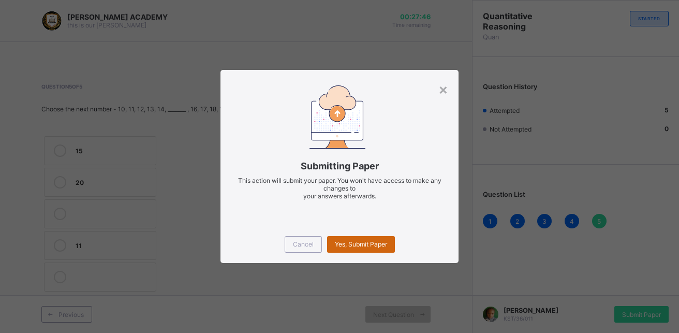
click at [353, 242] on span "Yes, Submit Paper" at bounding box center [361, 244] width 52 height 8
click at [353, 242] on div "Yes, Submit Paper" at bounding box center [361, 244] width 68 height 17
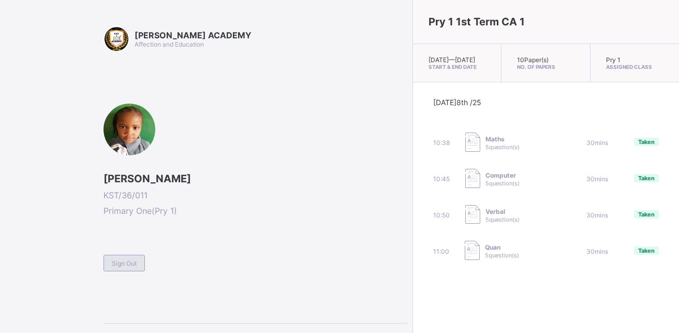
click at [128, 264] on span "Sign Out" at bounding box center [124, 263] width 25 height 8
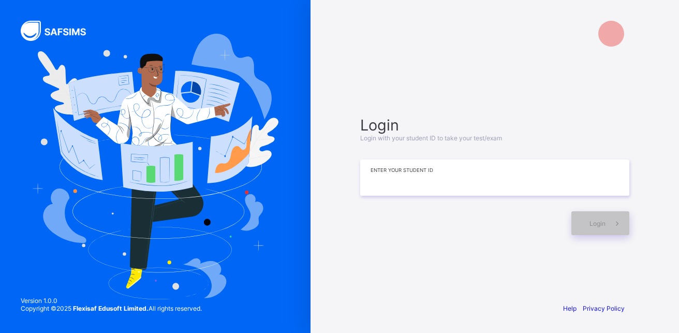
click at [513, 174] on input at bounding box center [494, 177] width 269 height 36
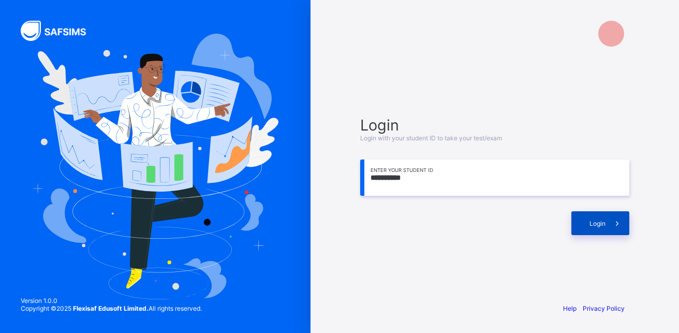
type input "**********"
click at [598, 219] on span "Login" at bounding box center [598, 223] width 16 height 8
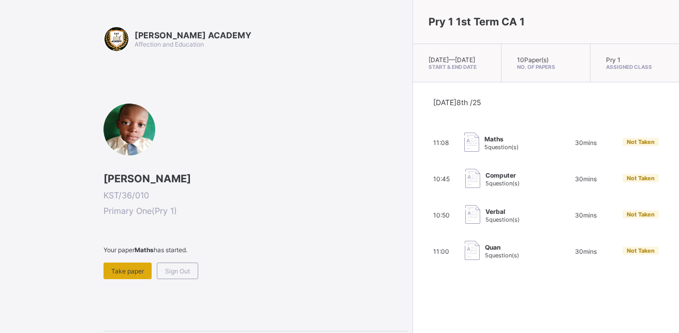
click at [113, 263] on div "Take paper" at bounding box center [128, 270] width 48 height 17
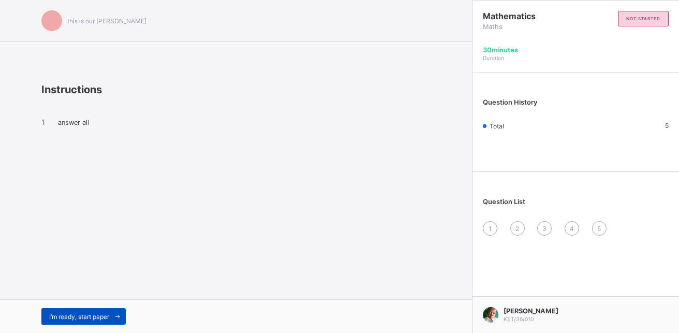
click at [95, 316] on span "I’m ready, start paper" at bounding box center [79, 317] width 60 height 8
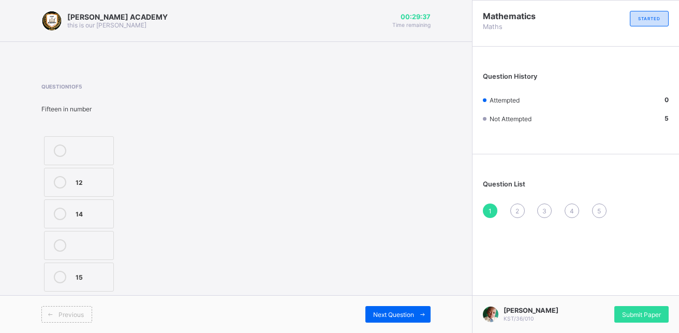
click at [78, 273] on div "15" at bounding box center [92, 276] width 33 height 10
click at [394, 305] on div "Previous Next Question" at bounding box center [236, 314] width 472 height 38
click at [388, 311] on span "Next Question" at bounding box center [393, 315] width 41 height 8
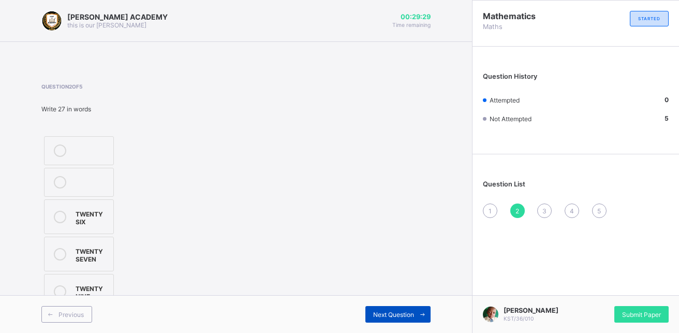
click at [388, 311] on span "Next Question" at bounding box center [393, 315] width 41 height 8
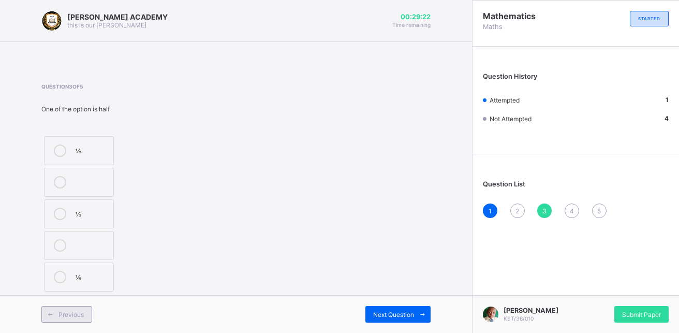
click at [47, 314] on icon at bounding box center [51, 314] width 8 height 7
click at [55, 214] on icon at bounding box center [60, 217] width 12 height 12
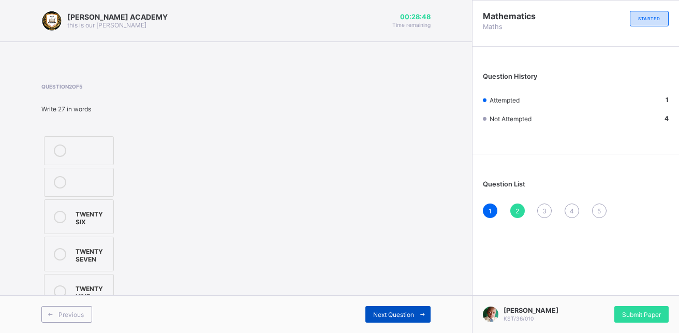
click at [409, 307] on div "Next Question" at bounding box center [397, 314] width 65 height 17
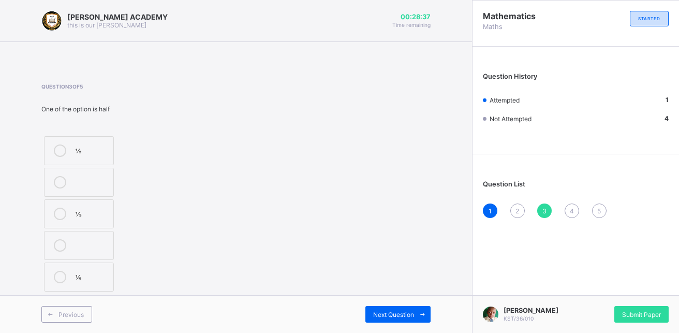
click at [56, 275] on icon at bounding box center [60, 277] width 12 height 12
click at [372, 309] on div "Next Question" at bounding box center [397, 314] width 65 height 17
click at [65, 254] on icon at bounding box center [60, 254] width 12 height 12
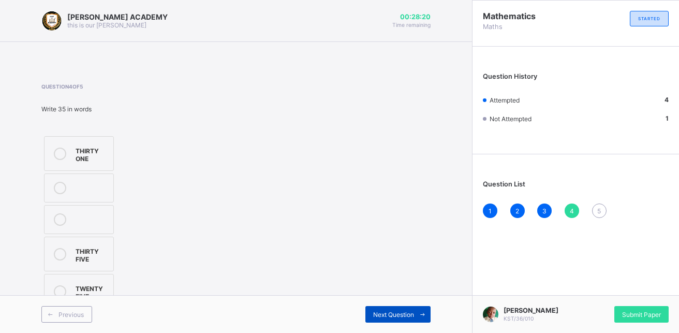
click at [409, 309] on div "Next Question" at bounding box center [397, 314] width 65 height 17
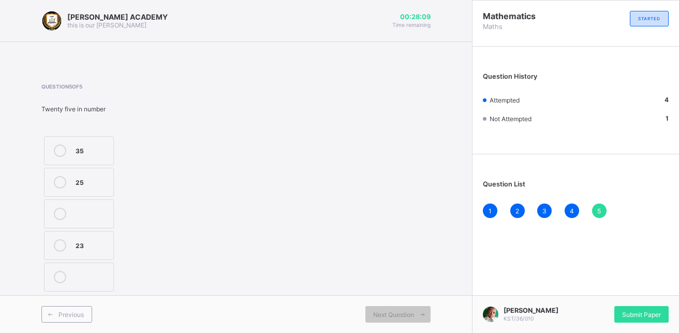
click at [62, 175] on label "25" at bounding box center [79, 182] width 70 height 29
click at [641, 316] on span "Submit Paper" at bounding box center [641, 315] width 39 height 8
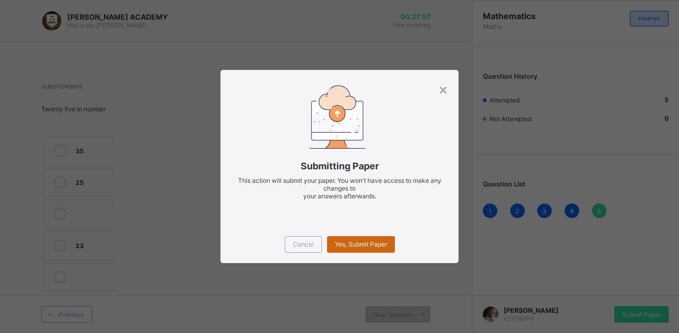
click at [342, 241] on span "Yes, Submit Paper" at bounding box center [361, 244] width 52 height 8
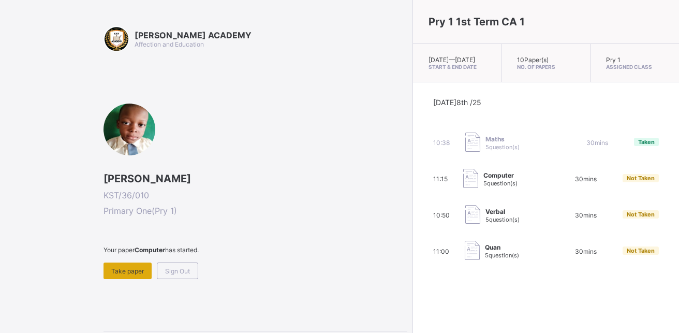
click at [123, 276] on div "Take paper" at bounding box center [128, 270] width 48 height 17
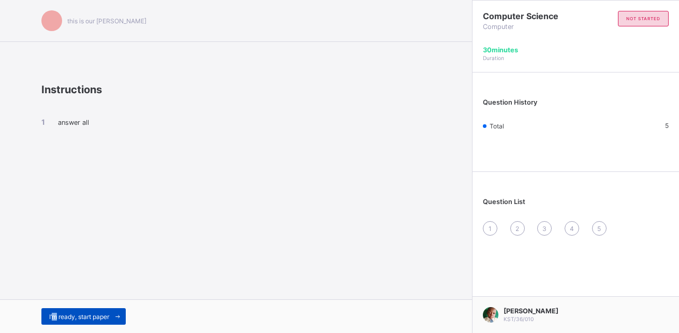
click at [56, 311] on div "I’m ready, start paper" at bounding box center [83, 316] width 84 height 17
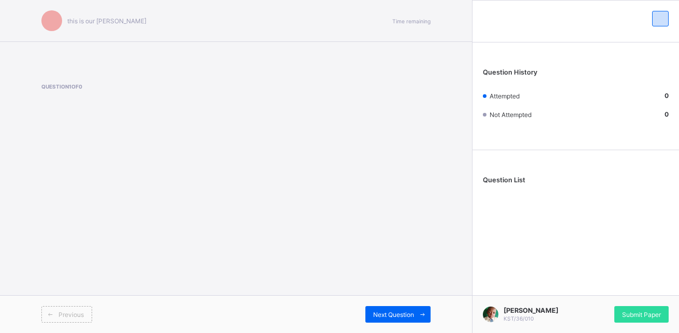
click at [135, 141] on div "Question 1 of 0" at bounding box center [235, 105] width 389 height 74
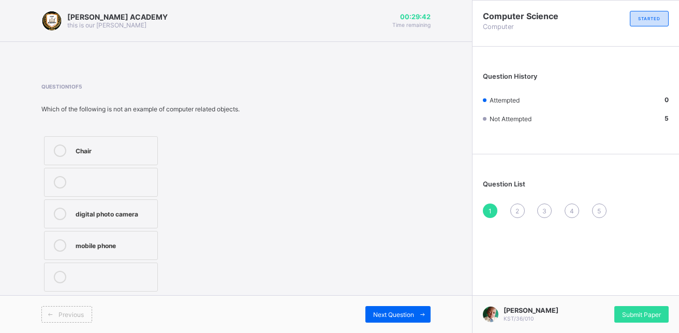
click at [56, 146] on icon at bounding box center [60, 150] width 12 height 12
click at [392, 313] on span "Next Question" at bounding box center [393, 315] width 41 height 8
click at [57, 208] on icon at bounding box center [60, 214] width 12 height 12
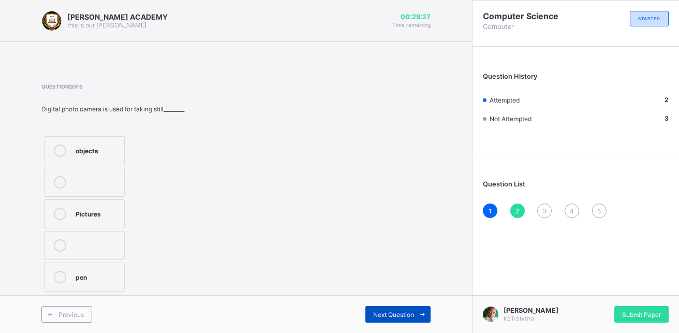
click at [415, 306] on span at bounding box center [422, 314] width 17 height 17
click at [53, 155] on div at bounding box center [60, 150] width 21 height 12
click at [376, 313] on span "Next Question" at bounding box center [393, 315] width 41 height 8
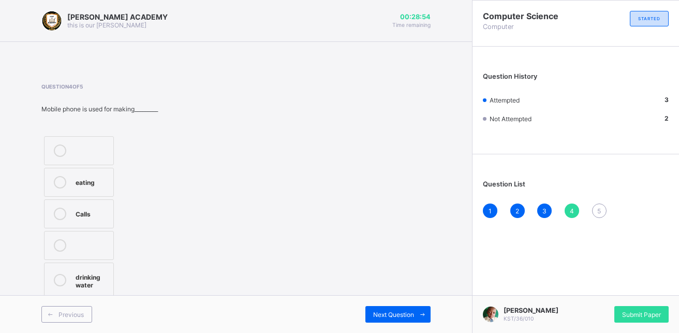
click at [57, 174] on label "eating" at bounding box center [79, 182] width 70 height 29
click at [401, 320] on div "Next Question" at bounding box center [397, 314] width 65 height 17
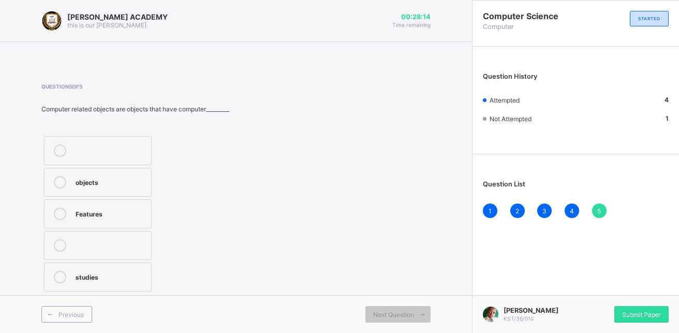
click at [60, 205] on label "Features" at bounding box center [98, 213] width 108 height 29
click at [621, 309] on div "Submit Paper" at bounding box center [641, 314] width 54 height 17
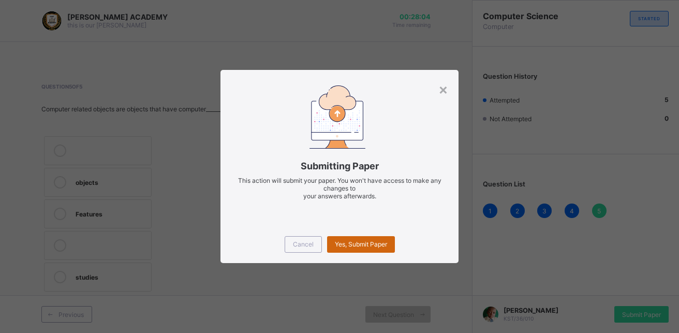
click at [363, 246] on span "Yes, Submit Paper" at bounding box center [361, 244] width 52 height 8
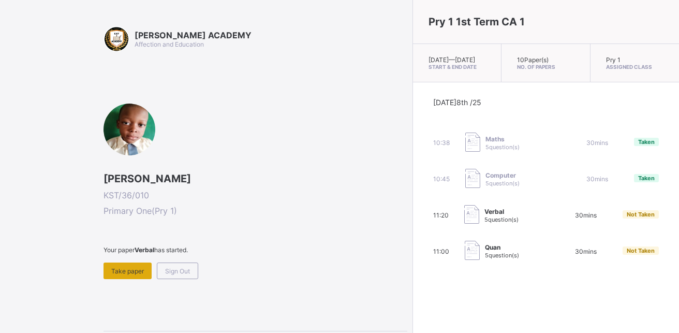
click at [124, 278] on div "Take paper" at bounding box center [128, 270] width 48 height 17
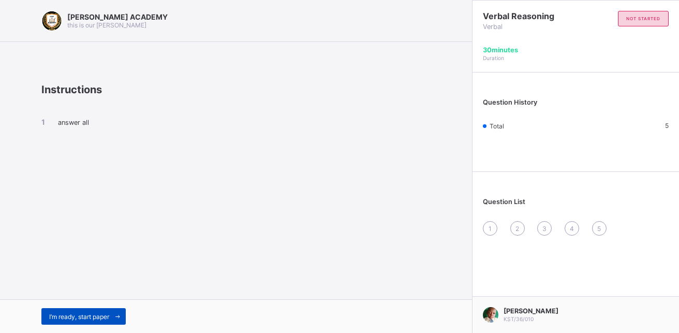
click at [55, 312] on div "I’m ready, start paper" at bounding box center [83, 316] width 84 height 17
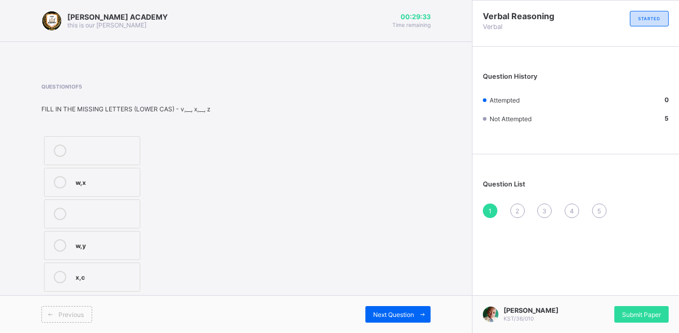
click at [46, 184] on label "w,x" at bounding box center [92, 182] width 96 height 29
click at [412, 306] on div "Next Question" at bounding box center [397, 314] width 65 height 17
click at [74, 183] on label "r,t" at bounding box center [93, 182] width 98 height 29
click at [417, 312] on span at bounding box center [422, 314] width 17 height 17
click at [66, 276] on div at bounding box center [60, 277] width 21 height 12
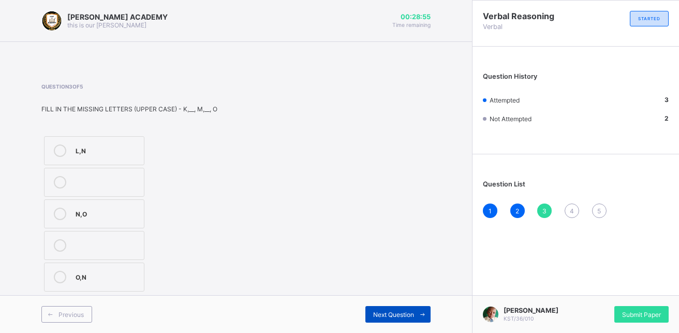
click at [371, 307] on div "Next Question" at bounding box center [397, 314] width 65 height 17
click at [66, 178] on div at bounding box center [60, 182] width 21 height 12
click at [413, 306] on div "Next Question" at bounding box center [397, 314] width 65 height 17
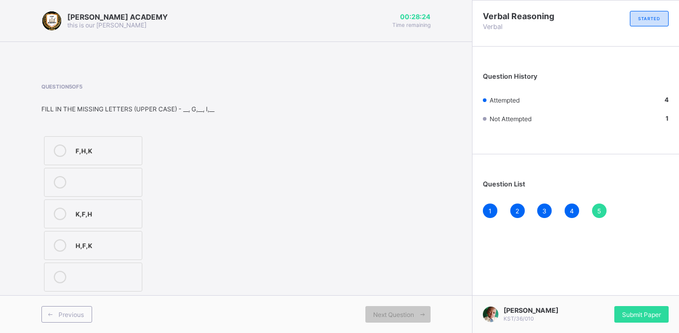
click at [74, 153] on label "F,H,K" at bounding box center [93, 150] width 98 height 29
click at [638, 311] on span "Submit Paper" at bounding box center [641, 315] width 39 height 8
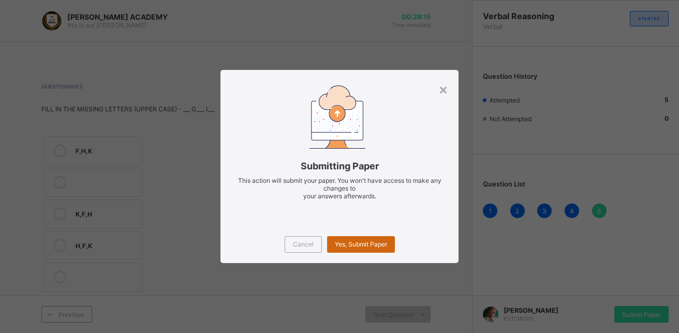
click at [374, 248] on div "Yes, Submit Paper" at bounding box center [361, 244] width 68 height 17
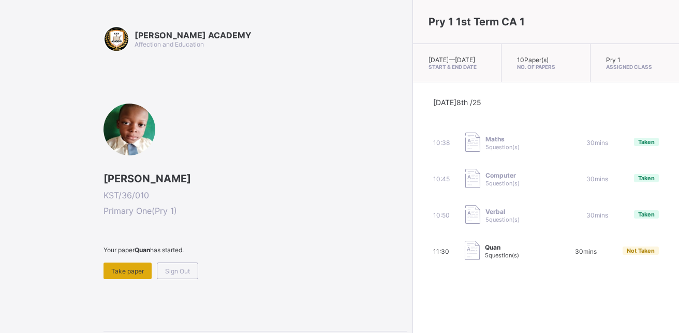
click at [121, 263] on div "Take paper" at bounding box center [128, 270] width 48 height 17
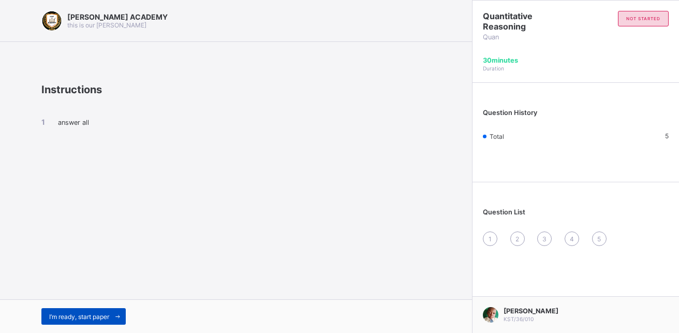
click at [62, 309] on div "I’m ready, start paper" at bounding box center [83, 316] width 84 height 17
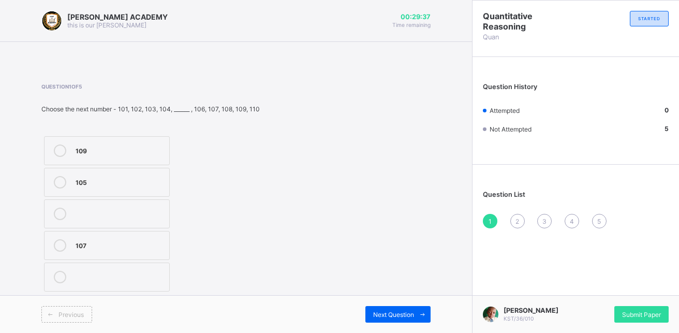
click at [111, 197] on label "105" at bounding box center [107, 182] width 126 height 29
click at [391, 313] on span "Next Question" at bounding box center [393, 315] width 41 height 8
click at [68, 273] on div at bounding box center [60, 277] width 21 height 12
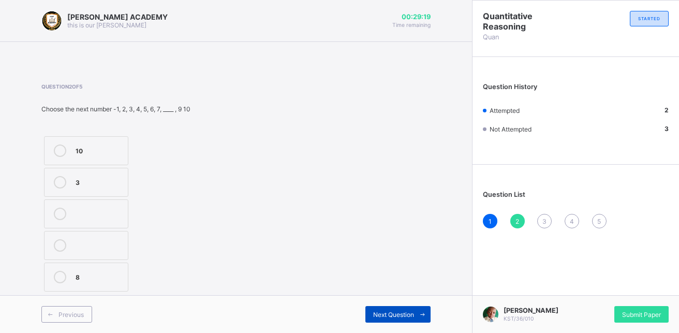
click at [403, 311] on span "Next Question" at bounding box center [393, 315] width 41 height 8
click at [104, 286] on label "23" at bounding box center [100, 276] width 112 height 29
click at [420, 309] on span at bounding box center [422, 314] width 17 height 17
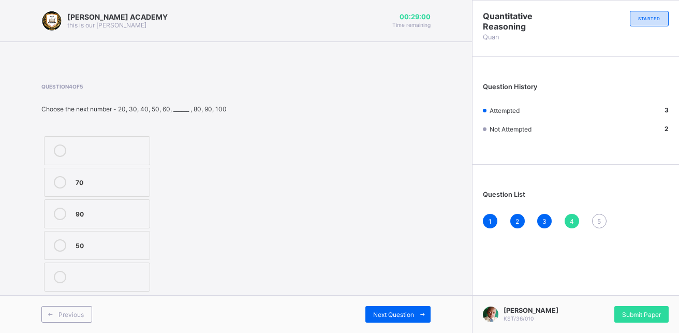
click at [105, 182] on div "70" at bounding box center [110, 181] width 69 height 10
click at [391, 314] on span "Next Question" at bounding box center [393, 315] width 41 height 8
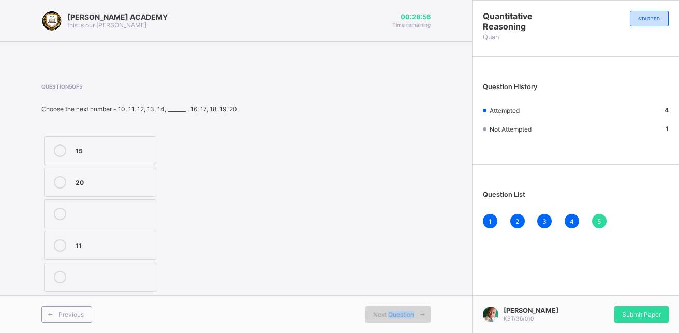
click at [391, 314] on span "Next Question" at bounding box center [393, 315] width 41 height 8
click at [376, 144] on div "Question 5 of 5 Choose the next number - 10, 11, 12, 13, 14, _______ , 16, 17, …" at bounding box center [235, 188] width 389 height 211
click at [98, 141] on label "15" at bounding box center [100, 150] width 112 height 29
click at [628, 313] on span "Submit Paper" at bounding box center [641, 315] width 39 height 8
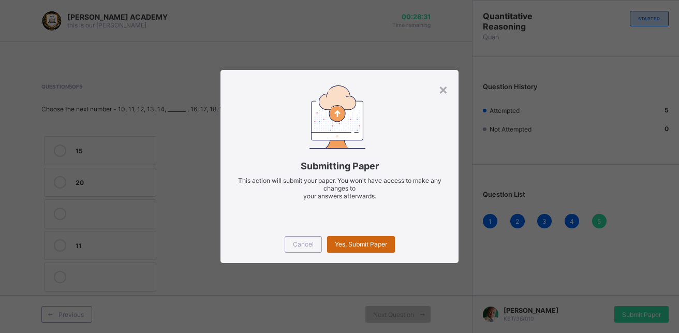
click at [337, 242] on span "Yes, Submit Paper" at bounding box center [361, 244] width 52 height 8
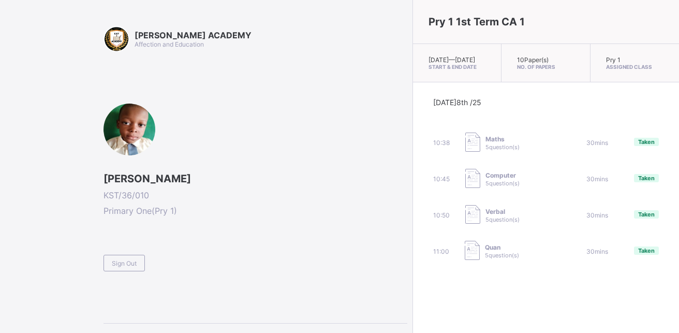
click at [115, 123] on div at bounding box center [130, 130] width 52 height 52
click at [126, 265] on span "Sign Out" at bounding box center [124, 263] width 25 height 8
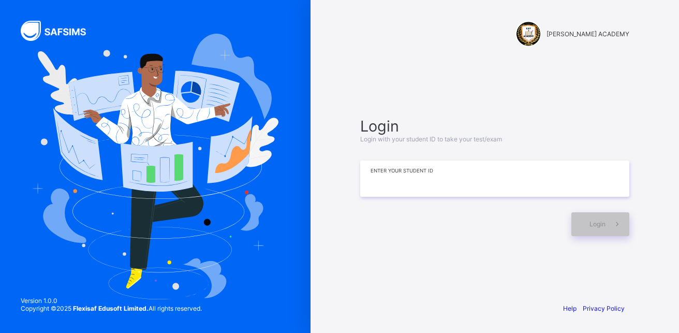
click at [442, 193] on input at bounding box center [494, 178] width 269 height 36
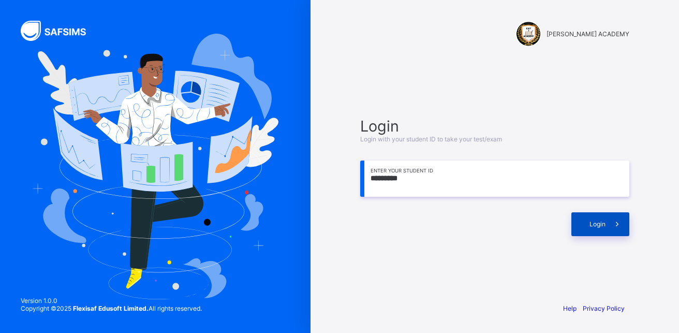
type input "*********"
click at [618, 215] on span at bounding box center [618, 224] width 24 height 24
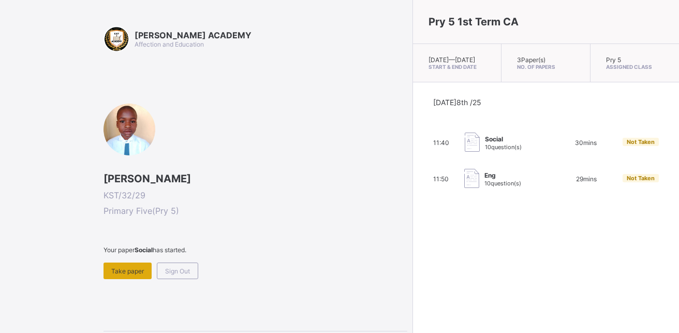
click at [132, 274] on span "Take paper" at bounding box center [127, 271] width 33 height 8
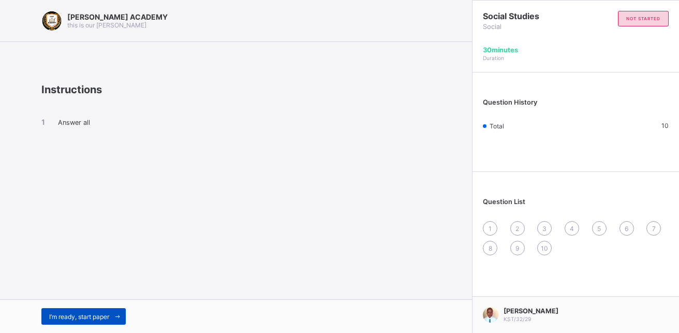
click at [69, 315] on span "I’m ready, start paper" at bounding box center [79, 317] width 60 height 8
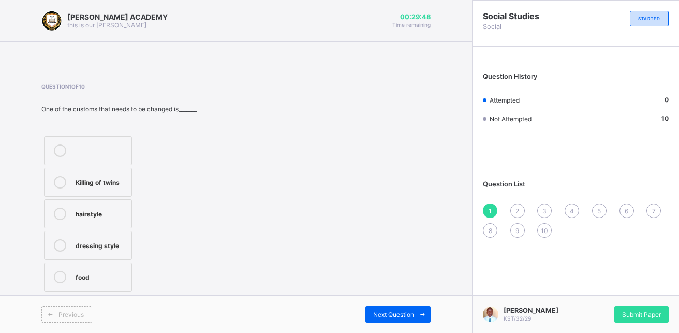
click at [100, 187] on div "Killing of twins" at bounding box center [101, 182] width 51 height 12
click at [384, 315] on span "Next Question" at bounding box center [393, 315] width 41 height 8
click at [96, 181] on div "English" at bounding box center [109, 181] width 66 height 10
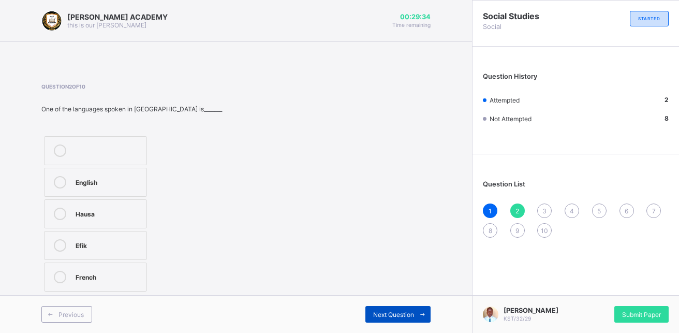
click at [417, 315] on span at bounding box center [422, 314] width 17 height 17
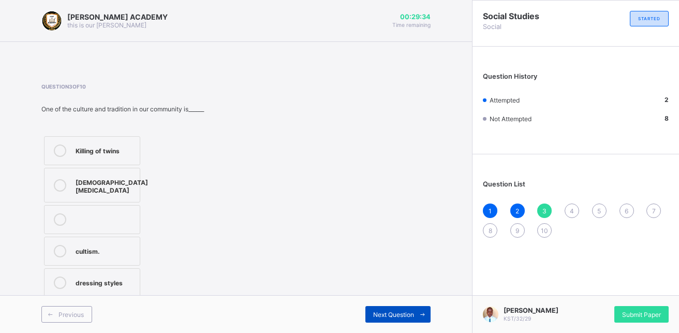
click at [416, 315] on span at bounding box center [422, 314] width 17 height 17
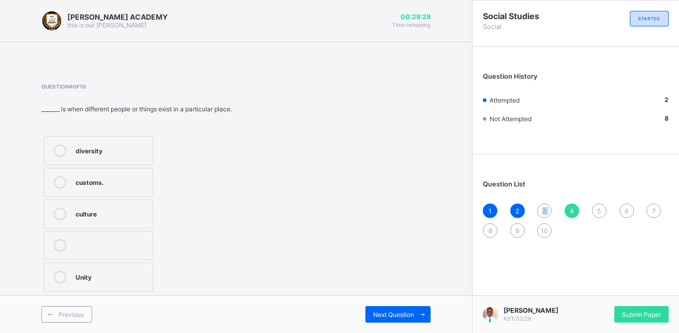
drag, startPoint x: 560, startPoint y: 204, endPoint x: 543, endPoint y: 207, distance: 17.3
click at [543, 207] on div "1 2 3 4 5 6 7 8 9 10" at bounding box center [576, 220] width 186 height 34
click at [542, 206] on div "3" at bounding box center [544, 210] width 14 height 14
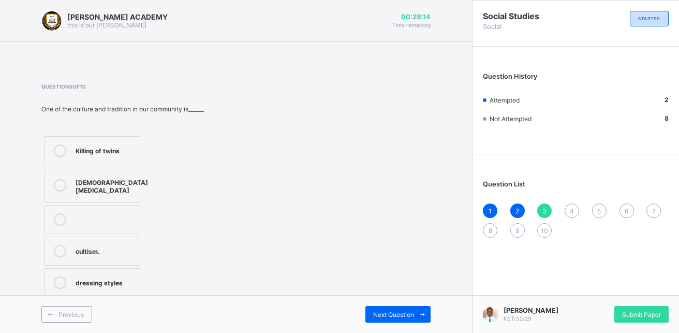
click at [121, 157] on label "Killing of twins" at bounding box center [92, 150] width 96 height 29
click at [398, 311] on span "Next Question" at bounding box center [393, 315] width 41 height 8
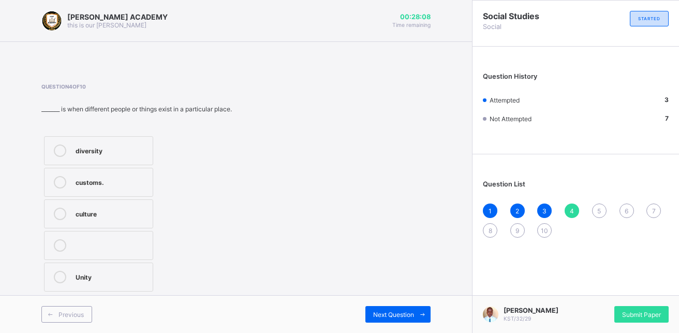
click at [84, 207] on label "culture" at bounding box center [98, 213] width 109 height 29
click at [392, 316] on span "Next Question" at bounding box center [393, 315] width 41 height 8
click at [99, 180] on div "culture" at bounding box center [97, 181] width 42 height 10
click at [388, 316] on span "Next Question" at bounding box center [393, 315] width 41 height 8
click at [84, 217] on div "cousin" at bounding box center [92, 213] width 33 height 10
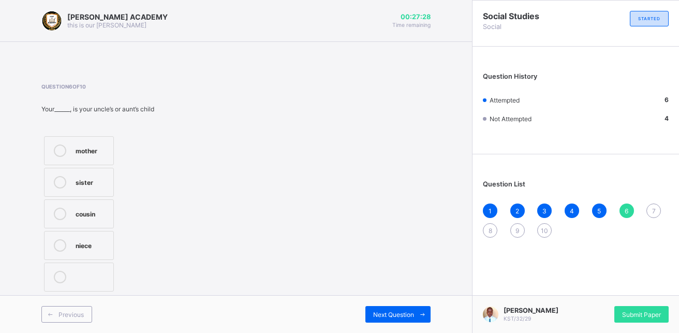
click at [407, 302] on div "Previous Next Question" at bounding box center [236, 314] width 472 height 38
click at [406, 306] on div "Next Question" at bounding box center [397, 314] width 65 height 17
click at [85, 249] on div "two" at bounding box center [92, 245] width 33 height 12
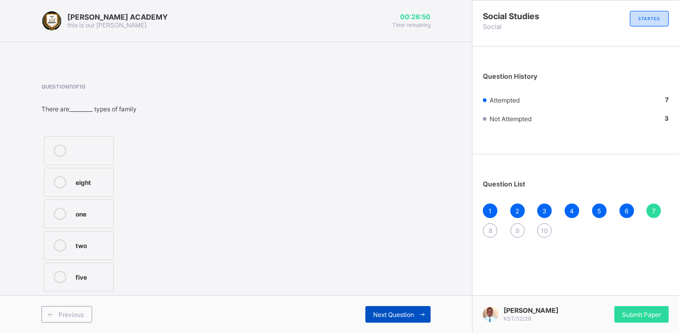
click at [404, 309] on div "Next Question" at bounding box center [397, 314] width 65 height 17
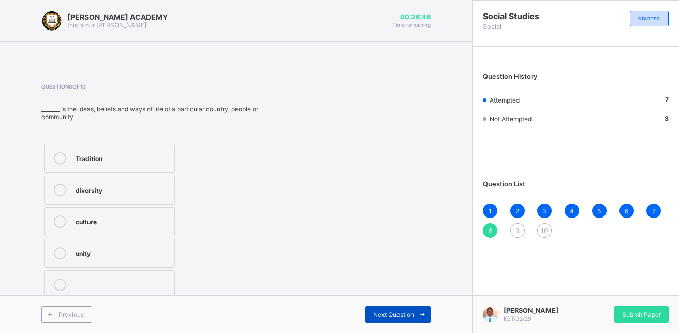
click at [404, 309] on div "Next Question" at bounding box center [397, 314] width 65 height 17
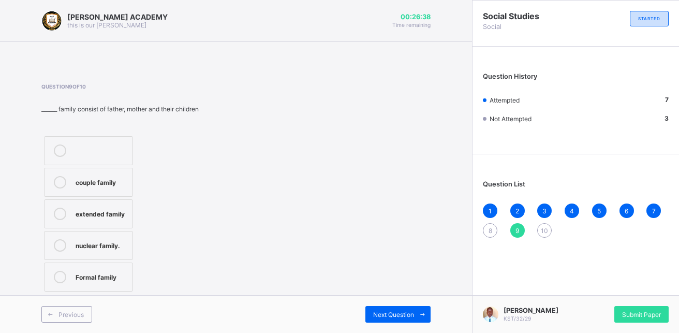
click at [79, 249] on div "nuclear family." at bounding box center [102, 245] width 52 height 12
click at [395, 316] on span "Next Question" at bounding box center [393, 315] width 41 height 8
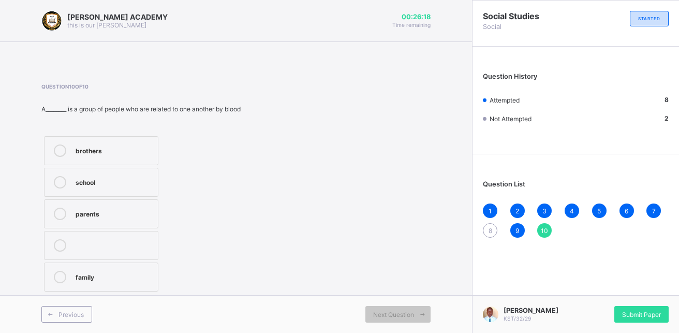
click at [121, 143] on label "brothers" at bounding box center [101, 150] width 114 height 29
click at [491, 225] on div "8" at bounding box center [490, 230] width 14 height 14
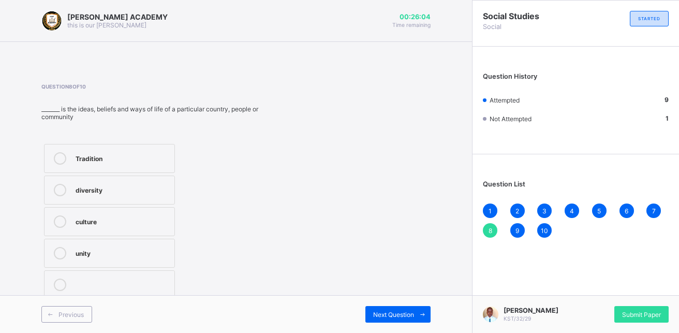
click at [113, 222] on div "culture" at bounding box center [123, 220] width 94 height 10
click at [388, 313] on span "Next Question" at bounding box center [393, 315] width 41 height 8
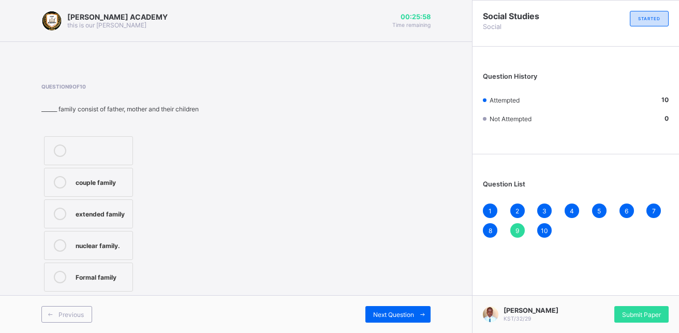
click at [383, 305] on div "Previous Next Question" at bounding box center [236, 314] width 472 height 38
click at [385, 311] on span "Next Question" at bounding box center [393, 315] width 41 height 8
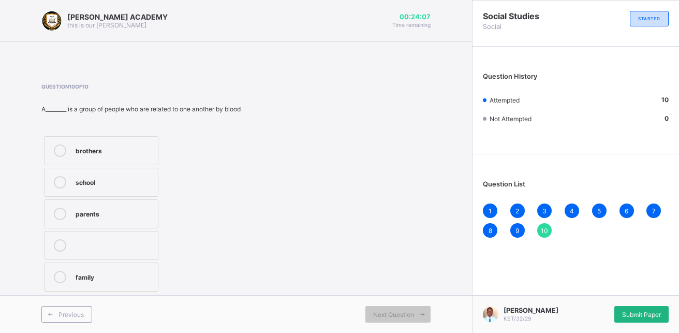
click at [630, 318] on div "Submit Paper" at bounding box center [641, 314] width 54 height 17
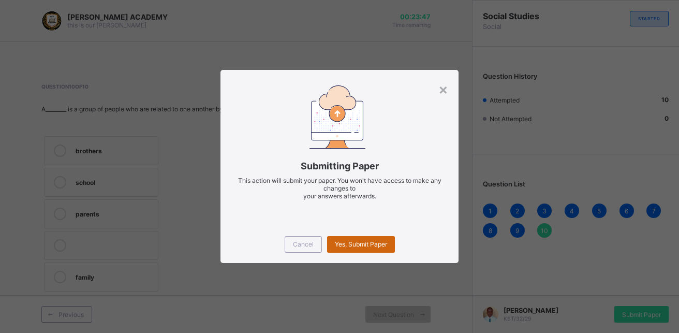
click at [344, 246] on span "Yes, Submit Paper" at bounding box center [361, 244] width 52 height 8
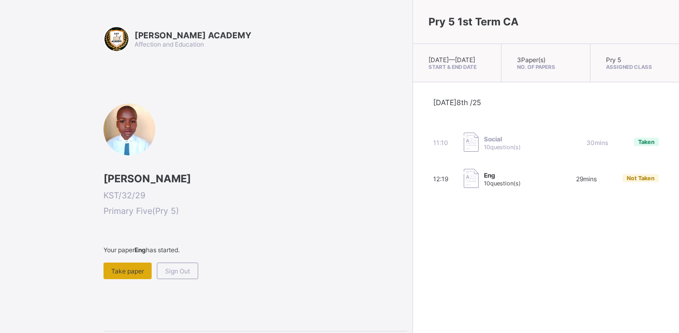
click at [123, 272] on span "Take paper" at bounding box center [127, 271] width 33 height 8
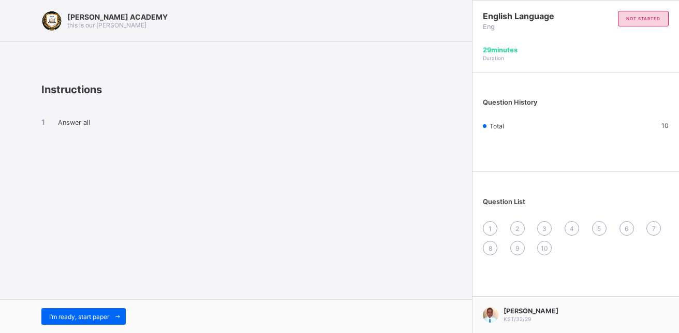
click at [78, 307] on div "I’m ready, start paper" at bounding box center [236, 316] width 472 height 34
click at [78, 322] on div "I’m ready, start paper" at bounding box center [83, 316] width 84 height 17
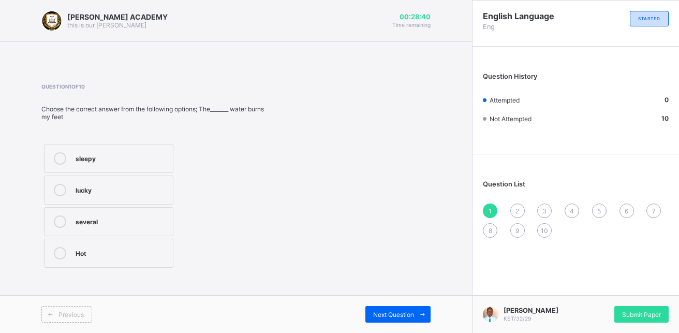
click at [111, 167] on label "sleepy" at bounding box center [108, 158] width 129 height 29
click at [386, 315] on span "Next Question" at bounding box center [393, 315] width 41 height 8
click at [121, 178] on label "sleepy, hot" at bounding box center [108, 189] width 129 height 29
drag, startPoint x: 356, startPoint y: 266, endPoint x: 370, endPoint y: 283, distance: 21.3
click at [370, 283] on div "Question 2 of 10 Choose the correct answer from the following options; I am____…" at bounding box center [235, 192] width 389 height 218
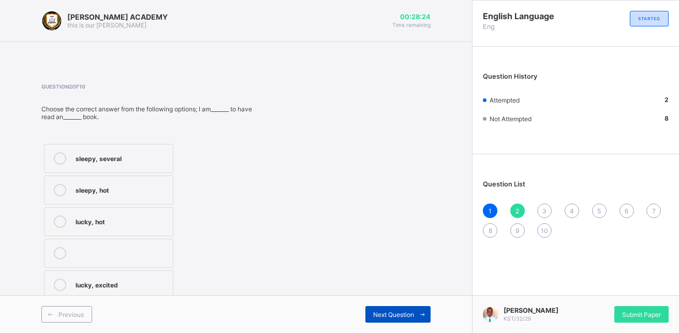
click at [382, 309] on div "Next Question" at bounding box center [397, 314] width 65 height 17
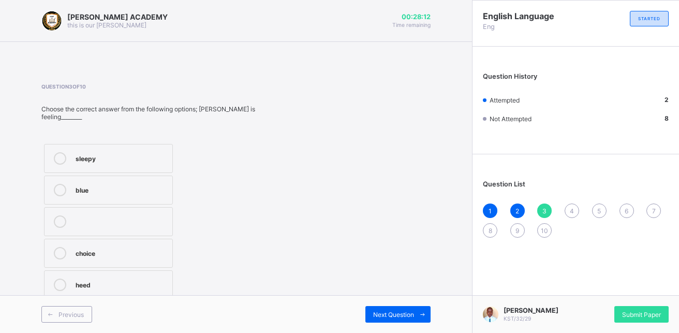
click at [98, 146] on label "sleepy" at bounding box center [108, 158] width 129 height 29
click at [380, 309] on div "Next Question" at bounding box center [397, 314] width 65 height 17
click at [87, 279] on div "severel" at bounding box center [122, 283] width 92 height 10
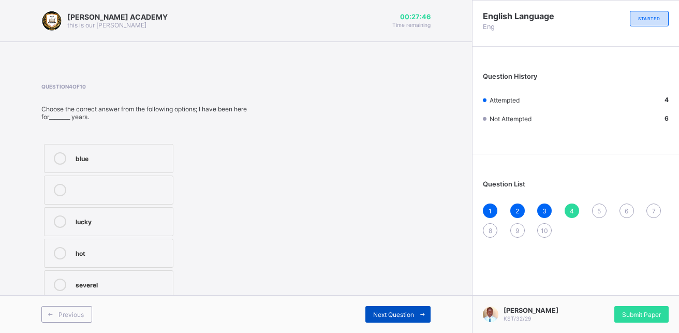
click at [397, 308] on div "Next Question" at bounding box center [397, 314] width 65 height 17
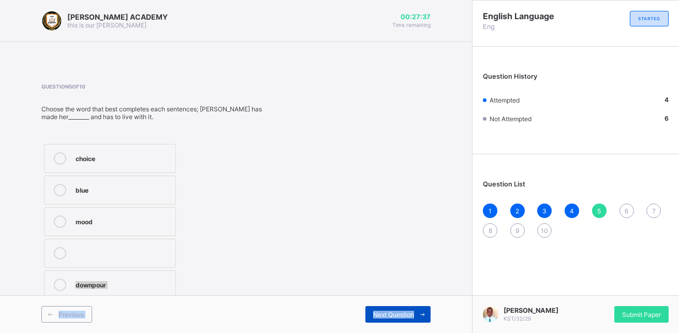
drag, startPoint x: 91, startPoint y: 219, endPoint x: 418, endPoint y: 307, distance: 338.3
click at [418, 307] on div "[PERSON_NAME] ACADEMY this is our [PERSON_NAME] 00:27:37 Time remaining Questio…" at bounding box center [236, 166] width 472 height 333
click at [418, 307] on span at bounding box center [422, 314] width 17 height 17
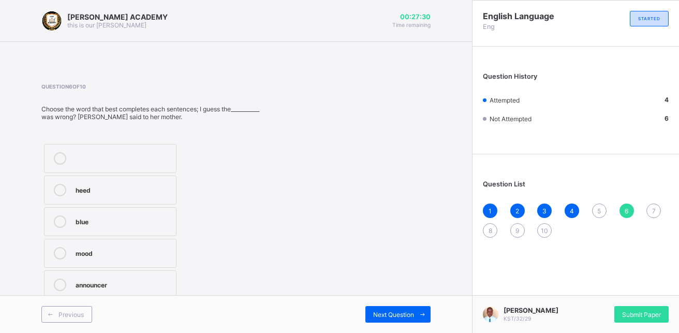
click at [85, 215] on label "blue" at bounding box center [110, 221] width 133 height 29
click at [396, 316] on span "Next Question" at bounding box center [393, 315] width 41 height 8
click at [601, 205] on div "5" at bounding box center [599, 210] width 14 height 14
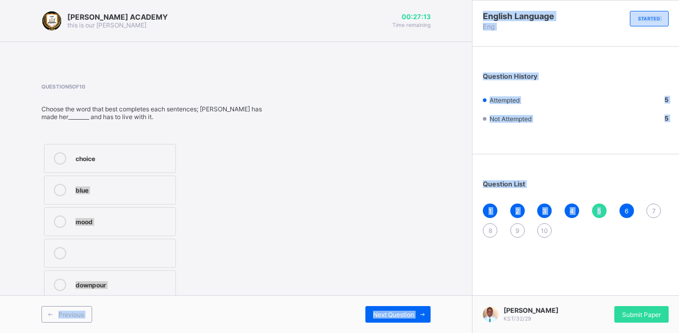
drag, startPoint x: 601, startPoint y: 205, endPoint x: 232, endPoint y: 173, distance: 370.4
click at [232, 173] on div "[PERSON_NAME] ACADEMY this is our [PERSON_NAME] 00:27:13 Time remaining Questio…" at bounding box center [339, 166] width 679 height 333
click at [139, 189] on div "blue" at bounding box center [123, 189] width 95 height 10
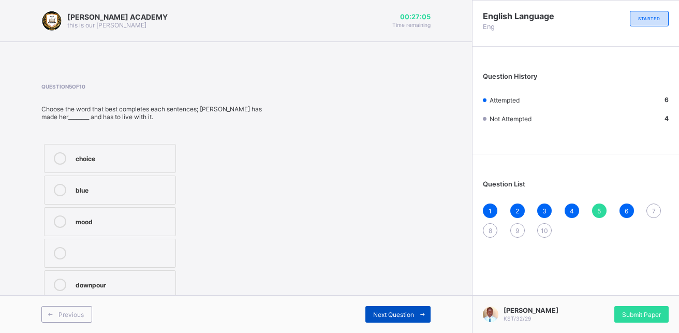
click at [384, 308] on div "Next Question" at bounding box center [397, 314] width 65 height 17
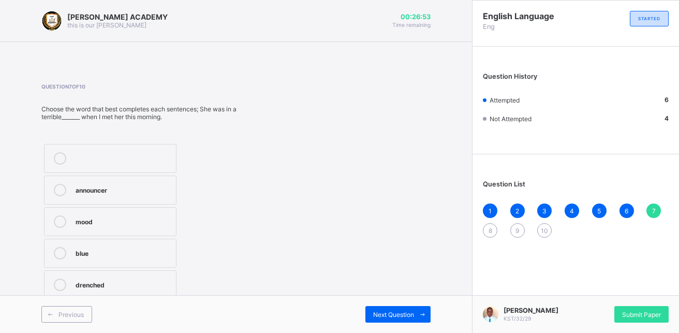
click at [88, 188] on div "announcer" at bounding box center [123, 189] width 95 height 10
click at [387, 309] on div "Next Question" at bounding box center [397, 314] width 65 height 17
click at [98, 151] on label "heed" at bounding box center [108, 158] width 129 height 29
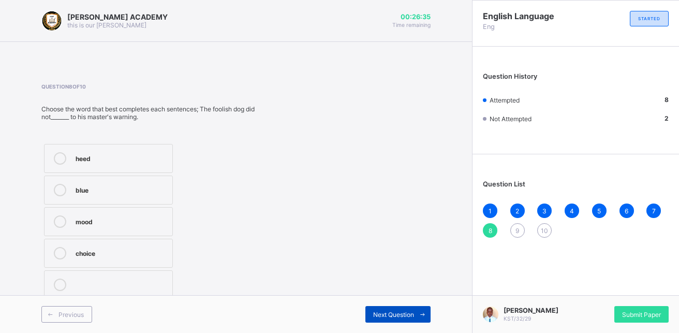
click at [398, 312] on span "Next Question" at bounding box center [393, 315] width 41 height 8
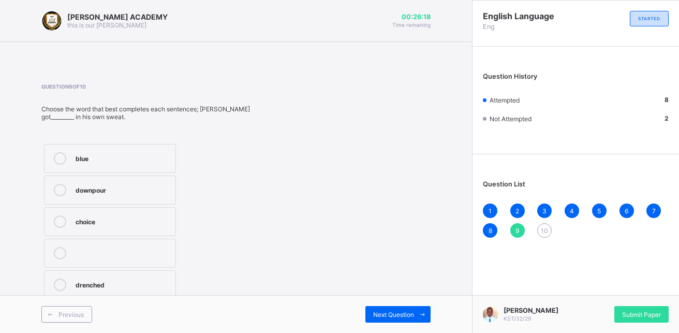
click at [98, 220] on div "choice" at bounding box center [123, 220] width 95 height 10
click at [401, 308] on div "Next Question" at bounding box center [397, 314] width 65 height 17
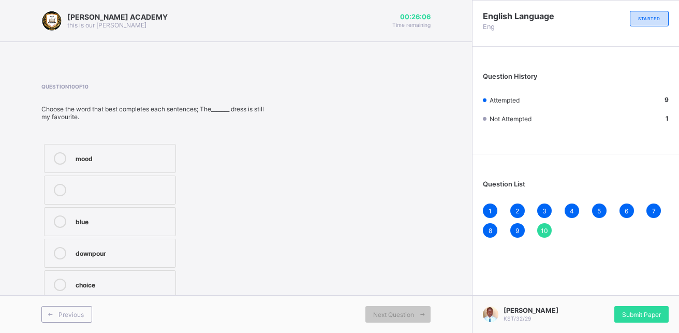
click at [80, 254] on div "downpour" at bounding box center [123, 252] width 95 height 10
click at [641, 314] on span "Submit Paper" at bounding box center [641, 315] width 39 height 8
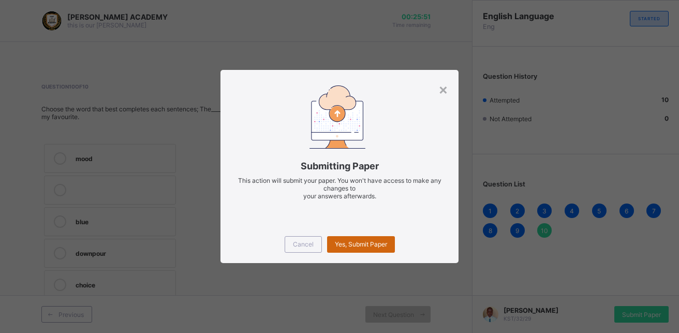
click at [364, 243] on span "Yes, Submit Paper" at bounding box center [361, 244] width 52 height 8
click at [363, 243] on div "Yes, Submit Paper" at bounding box center [361, 244] width 68 height 17
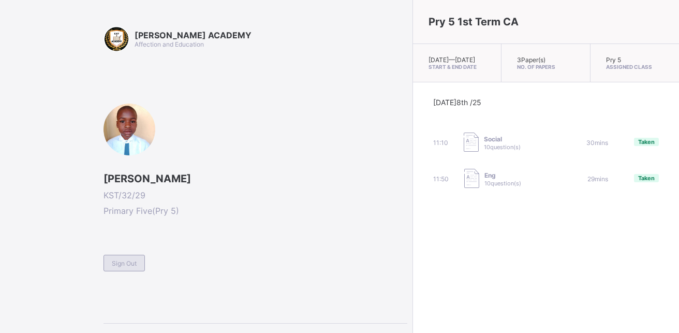
click at [131, 263] on span "Sign Out" at bounding box center [124, 263] width 25 height 8
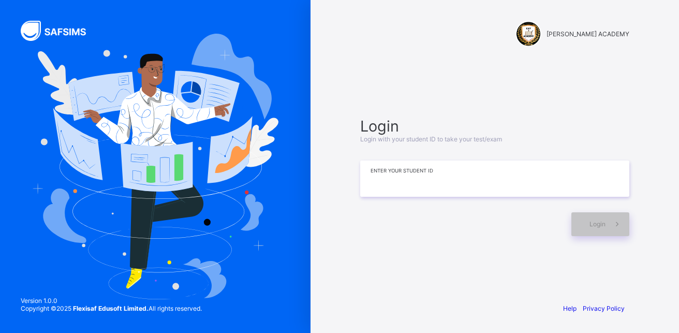
click at [497, 183] on input at bounding box center [494, 178] width 269 height 36
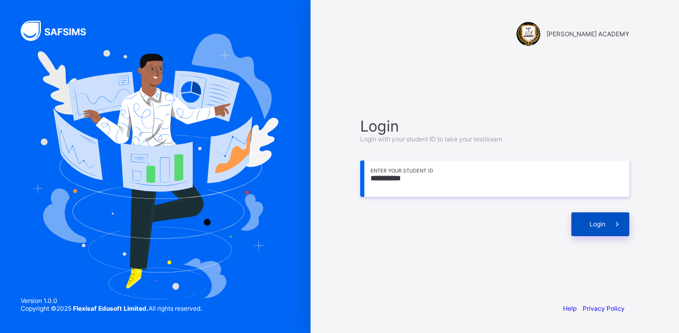
type input "**********"
click at [595, 224] on span "Login" at bounding box center [598, 224] width 16 height 8
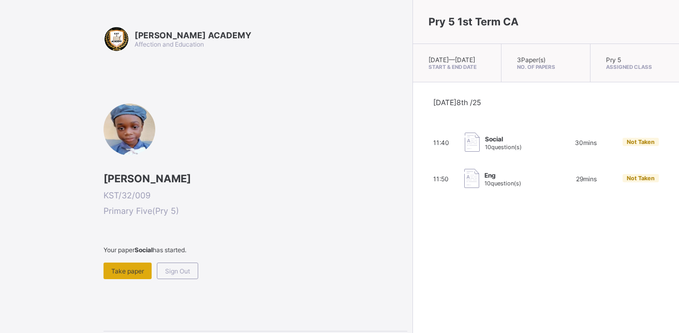
click at [125, 271] on span "Take paper" at bounding box center [127, 271] width 33 height 8
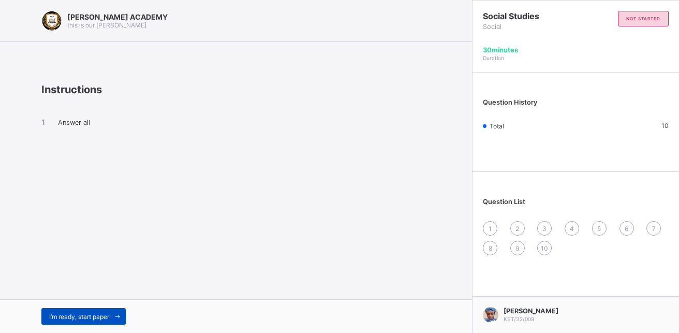
click at [93, 321] on div "I’m ready, start paper" at bounding box center [83, 316] width 84 height 17
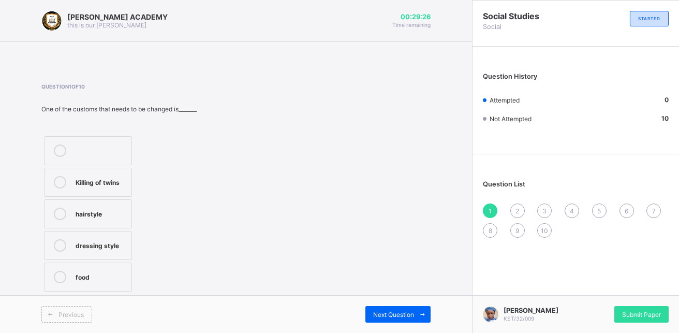
click at [48, 232] on label "dressing style" at bounding box center [88, 245] width 88 height 29
click at [84, 278] on div "food" at bounding box center [101, 276] width 51 height 10
click at [405, 311] on span "Next Question" at bounding box center [393, 315] width 41 height 8
click at [91, 210] on div "Hausa" at bounding box center [109, 213] width 66 height 10
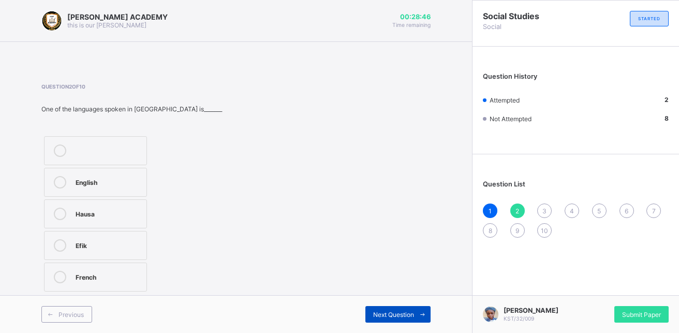
click at [391, 319] on div "Next Question" at bounding box center [397, 314] width 65 height 17
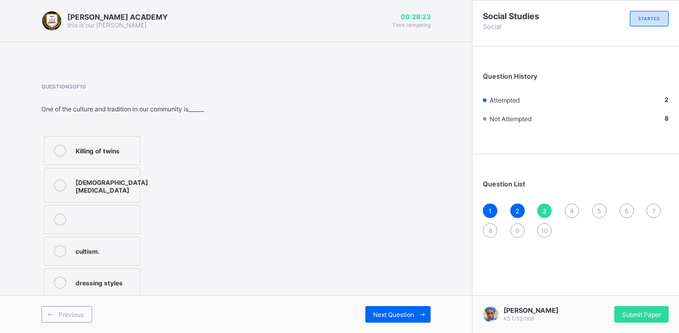
click at [93, 142] on label "Killing of twins" at bounding box center [92, 150] width 96 height 29
click at [417, 320] on span at bounding box center [422, 314] width 17 height 17
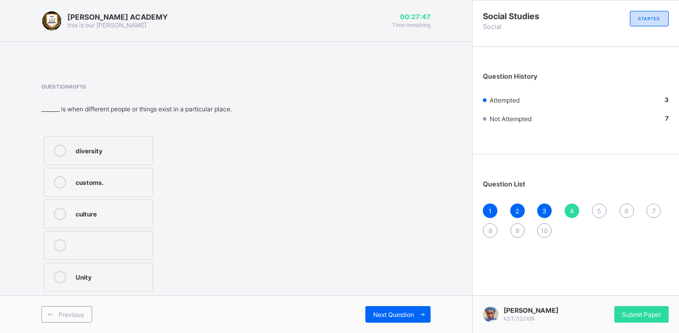
click at [113, 221] on label "culture" at bounding box center [98, 213] width 109 height 29
click at [394, 318] on div "Next Question" at bounding box center [397, 314] width 65 height 17
click at [79, 213] on div "tradition" at bounding box center [97, 213] width 42 height 10
click at [395, 319] on div "Next Question" at bounding box center [397, 314] width 65 height 17
click at [90, 214] on div "cousin" at bounding box center [92, 213] width 33 height 10
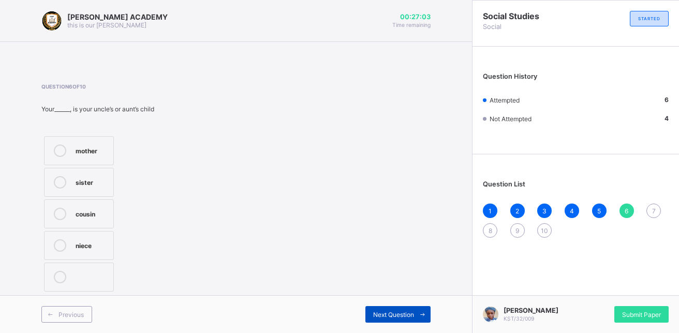
click at [381, 306] on div "Next Question" at bounding box center [397, 314] width 65 height 17
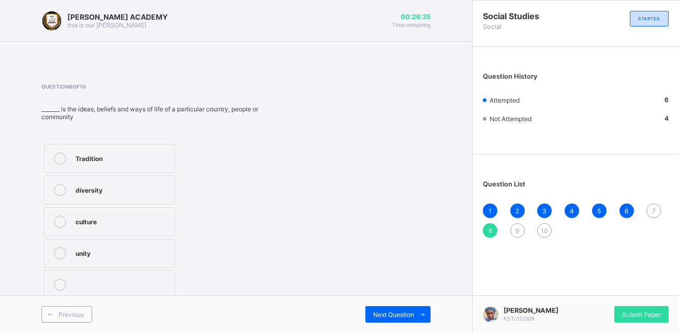
click at [111, 230] on label "culture" at bounding box center [109, 221] width 131 height 29
drag, startPoint x: 111, startPoint y: 230, endPoint x: 395, endPoint y: 304, distance: 293.7
click at [395, 304] on div "[PERSON_NAME] ACADEMY this is our [PERSON_NAME] 00:26:29 Time remaining Questio…" at bounding box center [236, 166] width 472 height 333
click at [395, 307] on div "Next Question" at bounding box center [397, 314] width 65 height 17
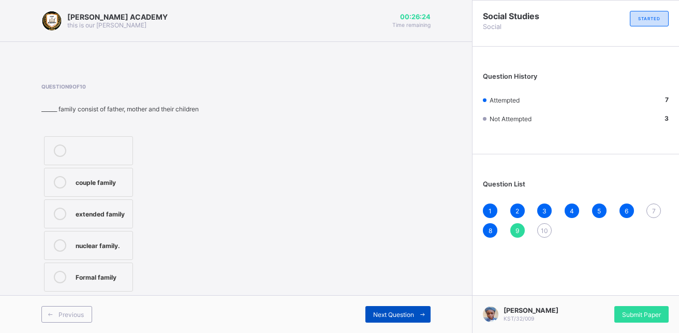
click at [395, 307] on div "Next Question" at bounding box center [397, 314] width 65 height 17
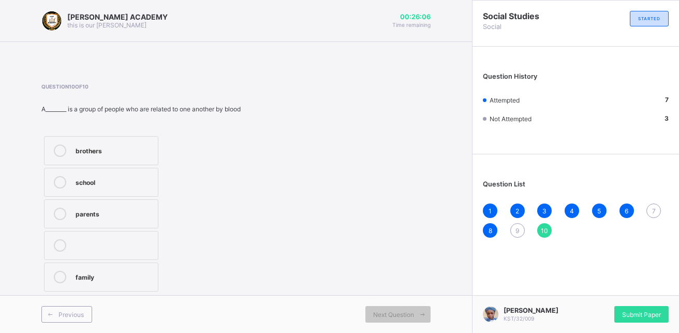
click at [75, 275] on label "family" at bounding box center [101, 276] width 114 height 29
click at [375, 311] on span "Next Question" at bounding box center [393, 315] width 41 height 8
click at [66, 277] on icon at bounding box center [60, 277] width 12 height 12
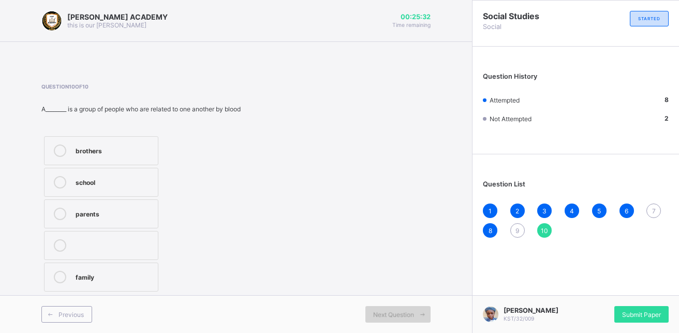
click at [409, 306] on div "Next Question" at bounding box center [397, 314] width 65 height 17
drag, startPoint x: 377, startPoint y: 281, endPoint x: 383, endPoint y: 318, distance: 37.6
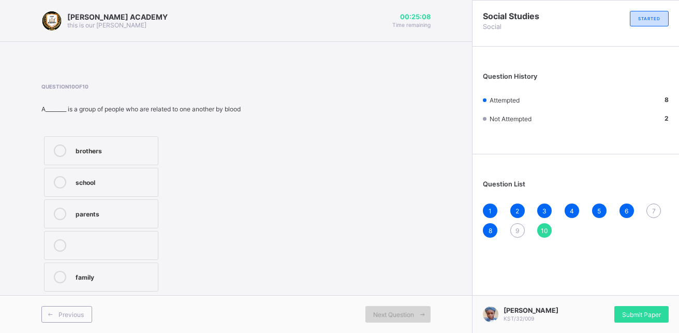
click at [383, 318] on div "[PERSON_NAME] ACADEMY this is our [PERSON_NAME] 00:25:08 Time remaining Questio…" at bounding box center [236, 166] width 472 height 333
click at [379, 320] on div "Next Question" at bounding box center [397, 314] width 65 height 17
click at [368, 317] on div "Next Question" at bounding box center [397, 314] width 65 height 17
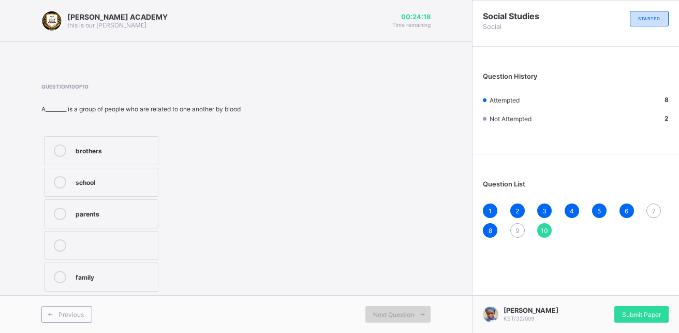
click at [368, 317] on div "Next Question" at bounding box center [397, 314] width 65 height 17
click at [517, 230] on span "9" at bounding box center [518, 231] width 4 height 8
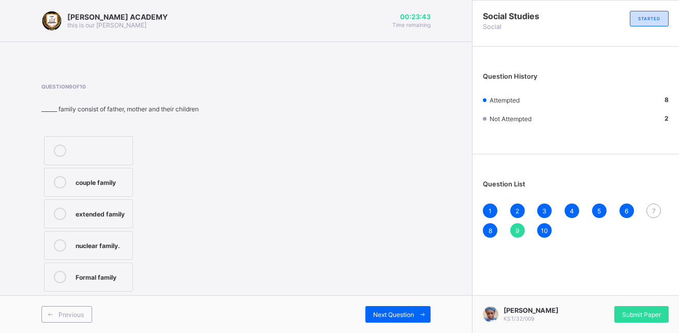
click at [82, 244] on div "nuclear family." at bounding box center [102, 244] width 52 height 10
click at [404, 317] on span "Next Question" at bounding box center [393, 315] width 41 height 8
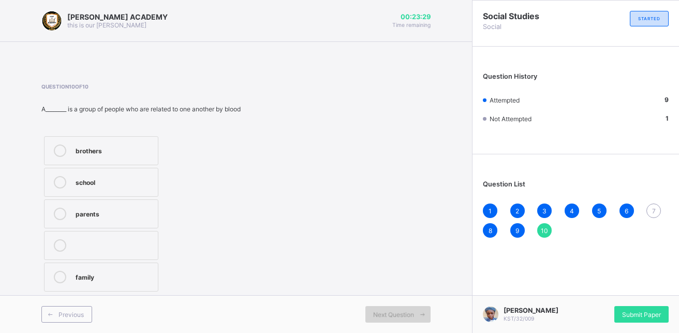
click at [385, 312] on span "Next Question" at bounding box center [393, 315] width 41 height 8
click at [543, 232] on span "10" at bounding box center [544, 231] width 7 height 8
click at [651, 215] on div "7" at bounding box center [654, 210] width 14 height 14
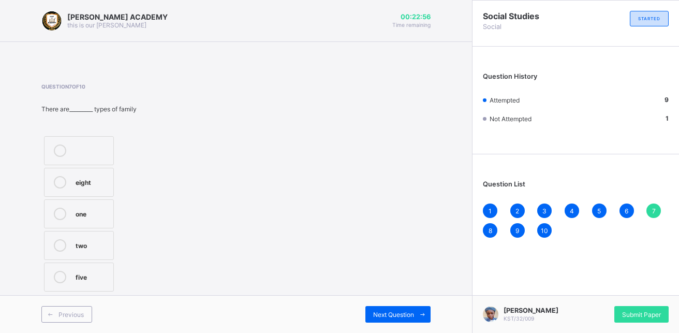
click at [79, 243] on div "two" at bounding box center [92, 244] width 33 height 10
click at [392, 324] on div "Previous Next Question" at bounding box center [236, 314] width 472 height 38
click at [400, 316] on span "Next Question" at bounding box center [393, 315] width 41 height 8
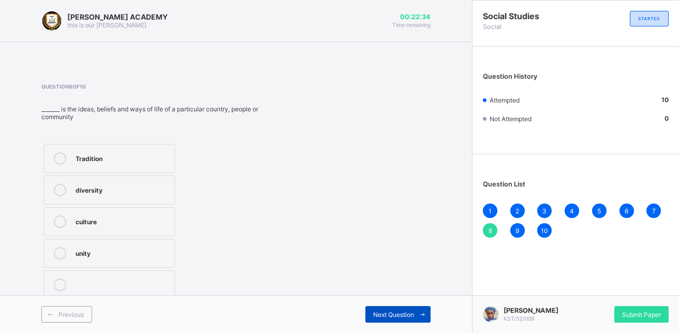
click at [387, 318] on div "Next Question" at bounding box center [397, 314] width 65 height 17
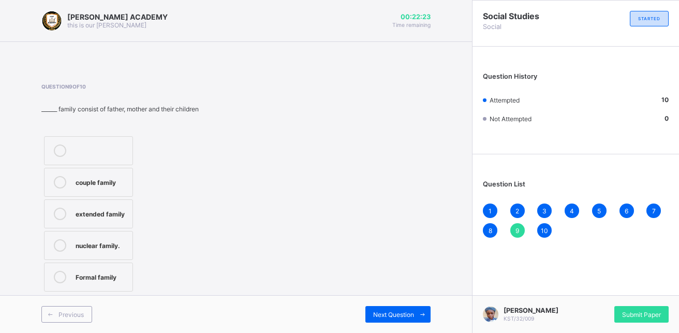
click at [520, 236] on div "9" at bounding box center [517, 230] width 14 height 14
click at [512, 233] on div "9" at bounding box center [517, 230] width 14 height 14
click at [559, 329] on div "[PERSON_NAME] KST/32/009 Submit Paper" at bounding box center [575, 314] width 207 height 38
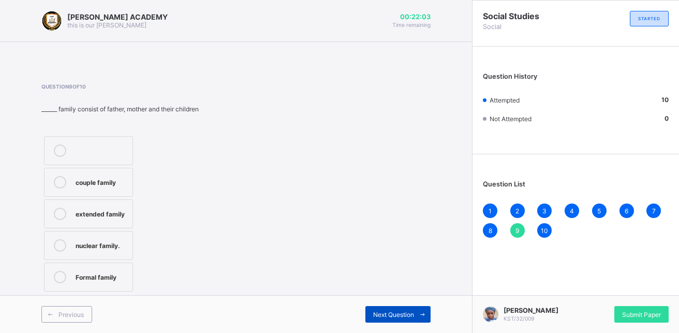
click at [402, 314] on span "Next Question" at bounding box center [393, 315] width 41 height 8
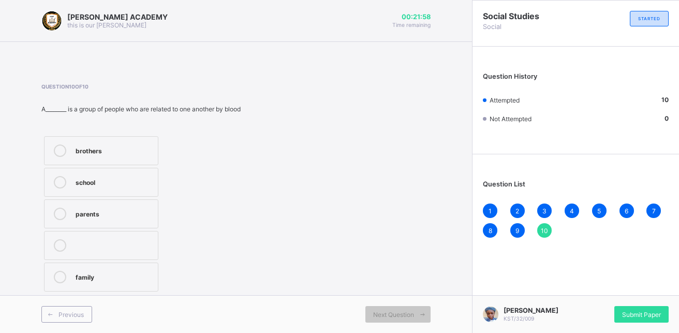
drag, startPoint x: 398, startPoint y: 319, endPoint x: 354, endPoint y: 345, distance: 51.0
click at [354, 331] on html "[PERSON_NAME] ACADEMY this is our [PERSON_NAME] 00:21:58 Time remaining Questio…" at bounding box center [339, 166] width 679 height 333
click at [94, 274] on div "family" at bounding box center [114, 276] width 77 height 10
click at [546, 237] on div "10" at bounding box center [544, 230] width 14 height 14
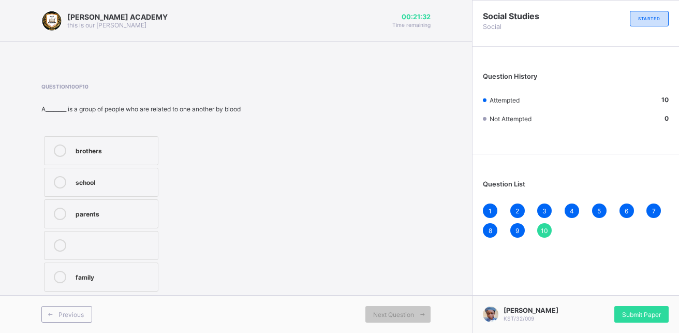
click at [546, 237] on div "10" at bounding box center [544, 230] width 14 height 14
click at [547, 237] on div "10" at bounding box center [544, 230] width 14 height 14
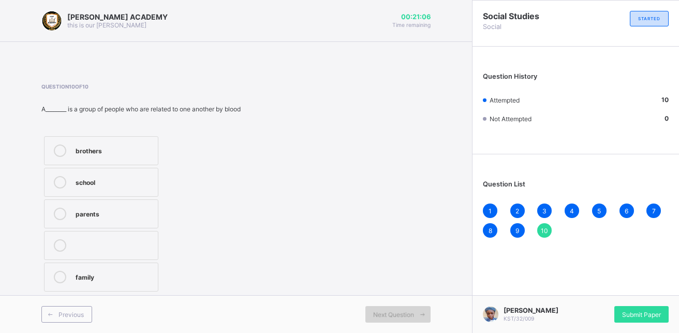
click at [388, 315] on span "Next Question" at bounding box center [393, 315] width 41 height 8
click at [384, 317] on span "Next Question" at bounding box center [393, 315] width 41 height 8
click at [620, 310] on div "Submit Paper" at bounding box center [641, 314] width 54 height 17
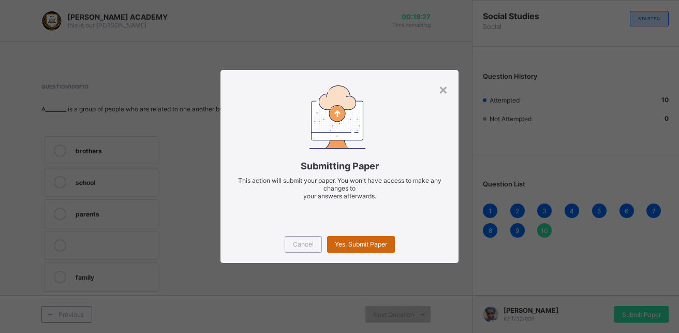
click at [339, 238] on div "Yes, Submit Paper" at bounding box center [361, 244] width 68 height 17
click at [305, 245] on span "Cancel" at bounding box center [303, 244] width 21 height 8
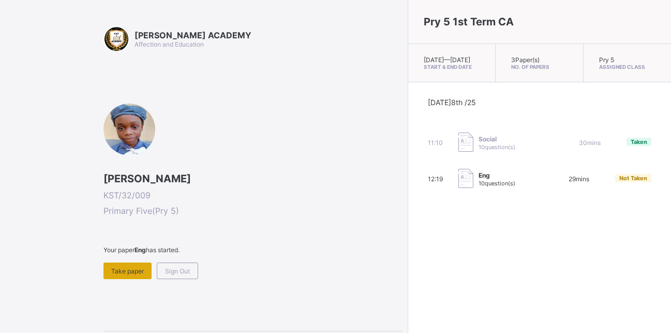
click at [118, 268] on span "Take paper" at bounding box center [127, 271] width 33 height 8
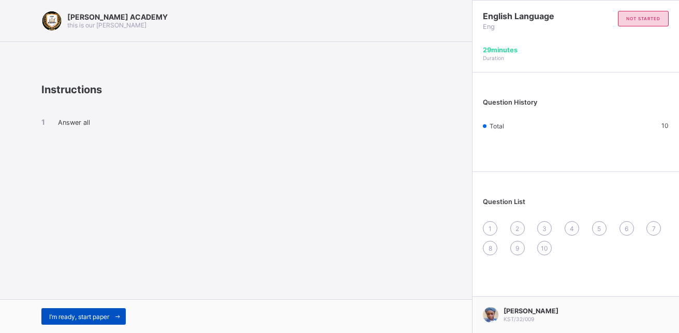
click at [87, 318] on span "I’m ready, start paper" at bounding box center [79, 317] width 60 height 8
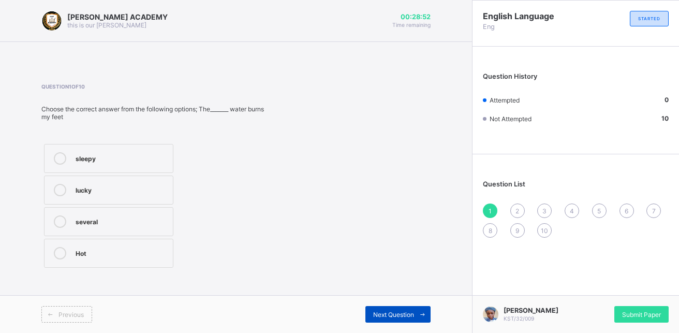
click at [416, 320] on span at bounding box center [422, 314] width 17 height 17
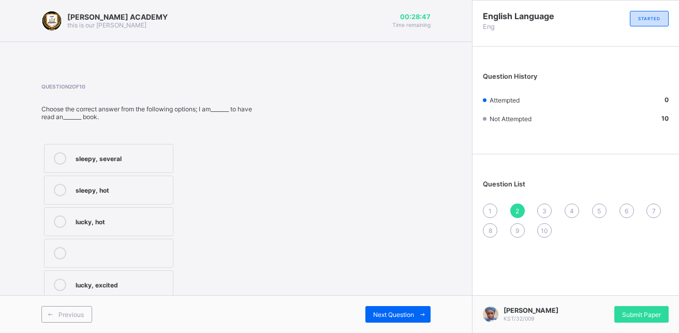
click at [119, 189] on div "sleepy, hot" at bounding box center [122, 189] width 92 height 10
drag, startPoint x: 271, startPoint y: 268, endPoint x: 414, endPoint y: 314, distance: 149.5
click at [414, 314] on div "[PERSON_NAME] ACADEMY this is our [PERSON_NAME] 00:28:43 Time remaining Questio…" at bounding box center [236, 166] width 472 height 333
click at [414, 314] on span "Next Question" at bounding box center [393, 315] width 41 height 8
click at [119, 192] on div "blue" at bounding box center [122, 189] width 92 height 10
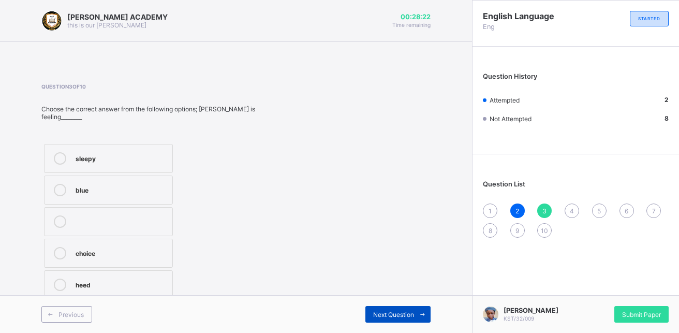
click at [412, 311] on span "Next Question" at bounding box center [393, 315] width 41 height 8
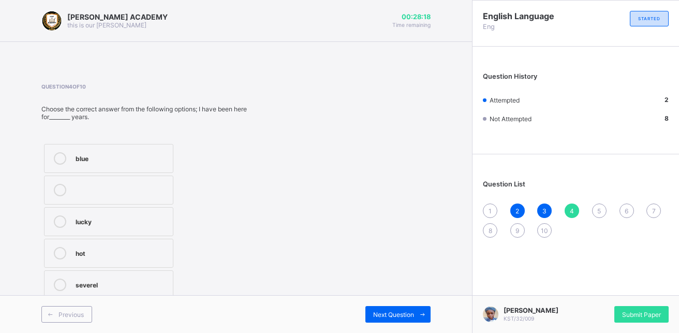
click at [93, 215] on div "lucky" at bounding box center [122, 220] width 92 height 10
click at [379, 312] on span "Next Question" at bounding box center [393, 315] width 41 height 8
click at [75, 224] on label "mood" at bounding box center [110, 221] width 132 height 29
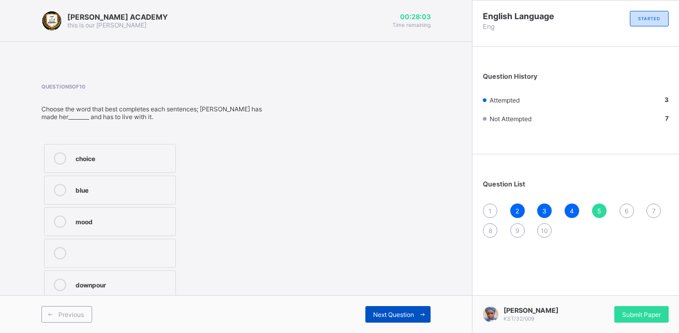
click at [399, 315] on span "Next Question" at bounding box center [393, 315] width 41 height 8
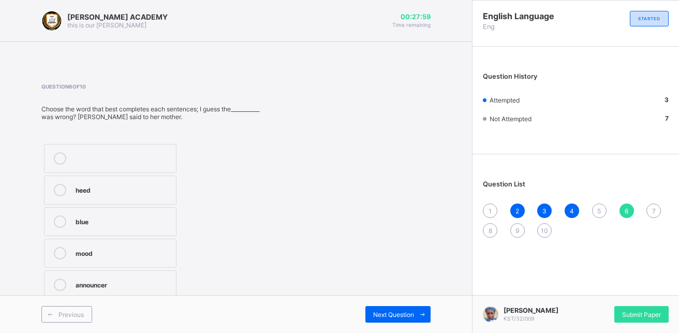
click at [103, 244] on label "mood" at bounding box center [110, 253] width 133 height 29
click at [395, 311] on span "Next Question" at bounding box center [393, 315] width 41 height 8
click at [82, 193] on div "announcer" at bounding box center [123, 189] width 95 height 10
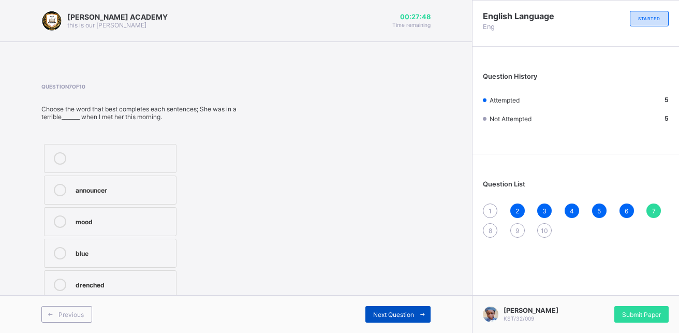
click at [402, 312] on span "Next Question" at bounding box center [393, 315] width 41 height 8
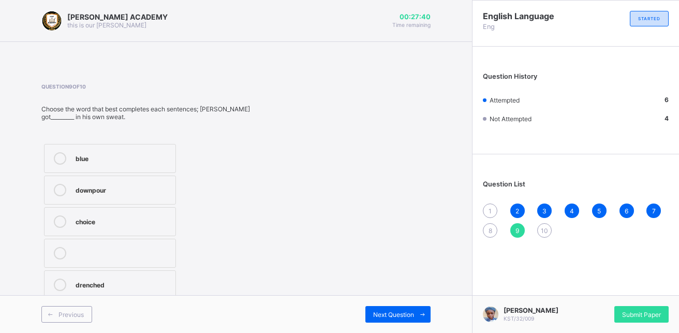
drag, startPoint x: 118, startPoint y: 225, endPoint x: 121, endPoint y: 244, distance: 19.4
click at [121, 244] on div "blue downpour choice drenched" at bounding box center [109, 221] width 137 height 160
click at [79, 216] on div "choice" at bounding box center [123, 220] width 95 height 10
click at [376, 309] on div "Next Question" at bounding box center [397, 314] width 65 height 17
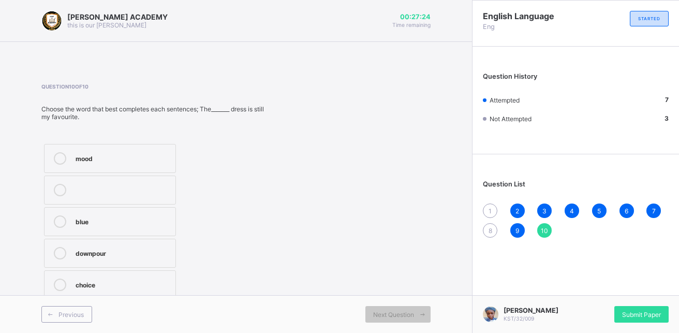
click at [72, 278] on label "choice" at bounding box center [110, 284] width 132 height 29
click at [489, 231] on span "8" at bounding box center [491, 231] width 4 height 8
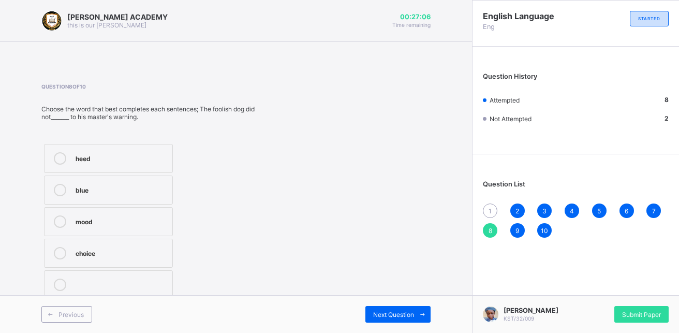
click at [113, 188] on div "blue" at bounding box center [122, 189] width 92 height 10
click at [394, 321] on div "Next Question" at bounding box center [397, 314] width 65 height 17
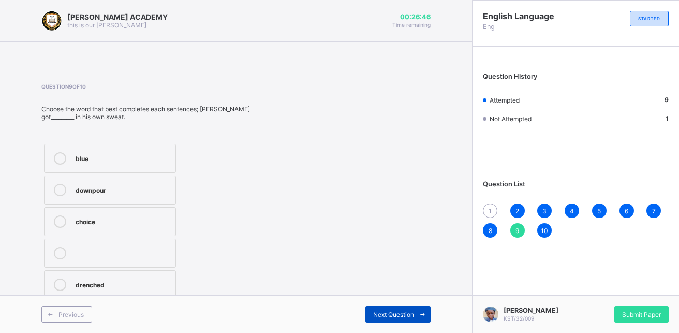
click at [409, 319] on div "Next Question" at bounding box center [397, 314] width 65 height 17
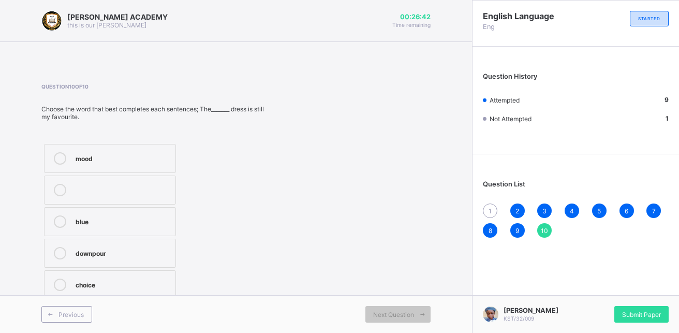
click at [95, 258] on div "downpour" at bounding box center [123, 253] width 95 height 12
click at [489, 211] on span "1" at bounding box center [490, 211] width 3 height 8
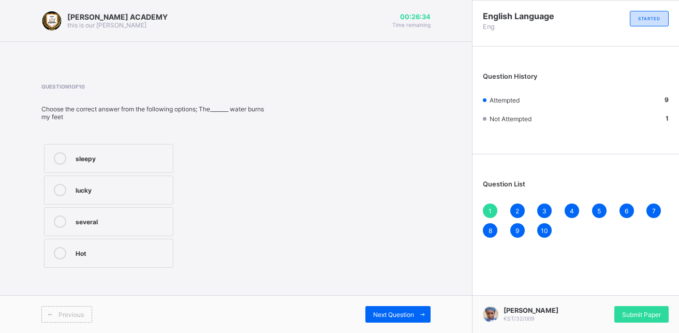
click at [90, 231] on label "several" at bounding box center [108, 221] width 129 height 29
click at [403, 317] on span "Next Question" at bounding box center [393, 315] width 41 height 8
click at [523, 212] on div "2" at bounding box center [517, 210] width 14 height 14
click at [512, 211] on div "2" at bounding box center [517, 210] width 14 height 14
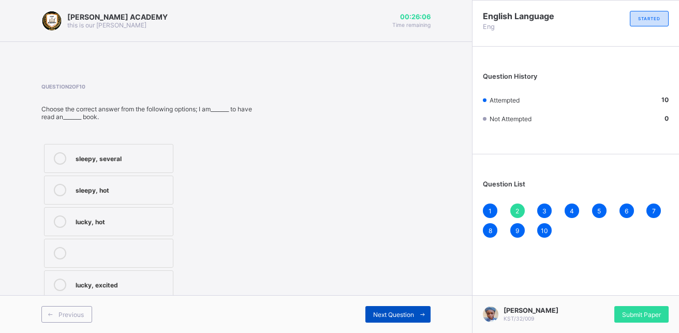
click at [402, 314] on span "Next Question" at bounding box center [393, 315] width 41 height 8
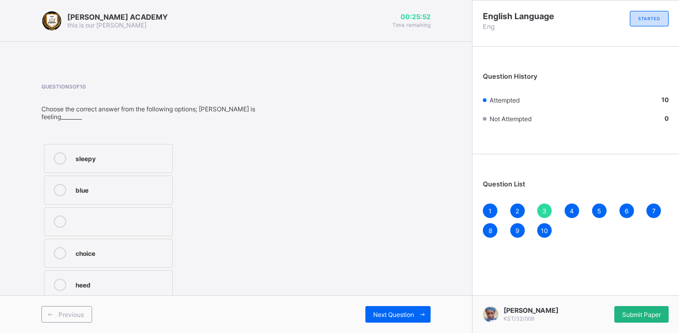
click at [639, 316] on div "Submit Paper" at bounding box center [641, 314] width 54 height 17
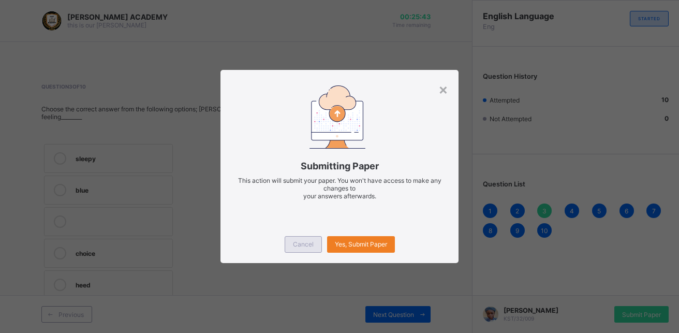
click at [313, 250] on div "Cancel" at bounding box center [303, 244] width 37 height 17
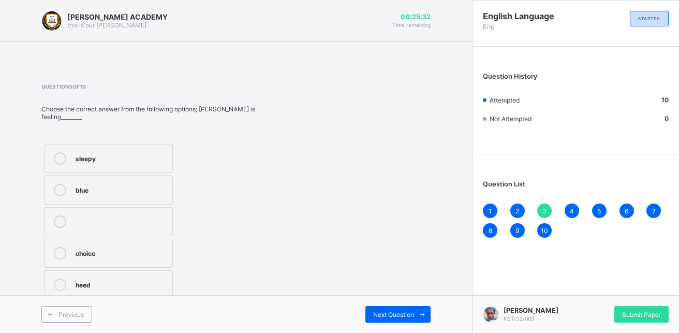
click at [130, 194] on div "blue" at bounding box center [122, 189] width 92 height 10
click at [550, 210] on div "3" at bounding box center [544, 210] width 14 height 14
click at [65, 186] on icon at bounding box center [60, 190] width 12 height 12
click at [648, 316] on div "Submit Paper" at bounding box center [641, 314] width 54 height 17
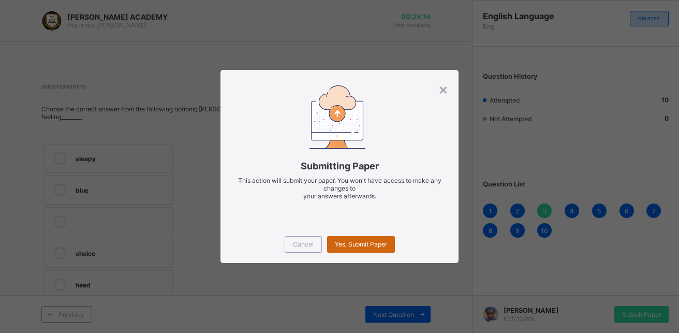
click at [375, 241] on span "Yes, Submit Paper" at bounding box center [361, 244] width 52 height 8
click at [314, 246] on div "Cancel" at bounding box center [303, 244] width 37 height 17
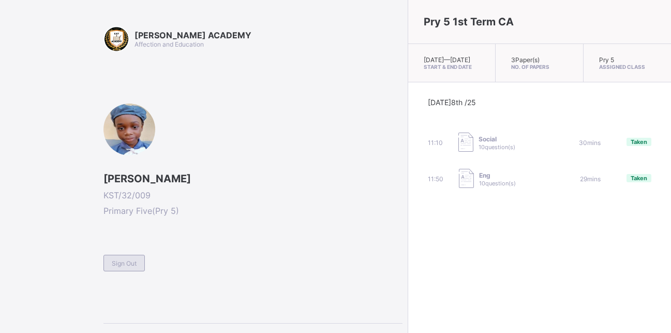
click at [131, 259] on span "Sign Out" at bounding box center [124, 263] width 25 height 8
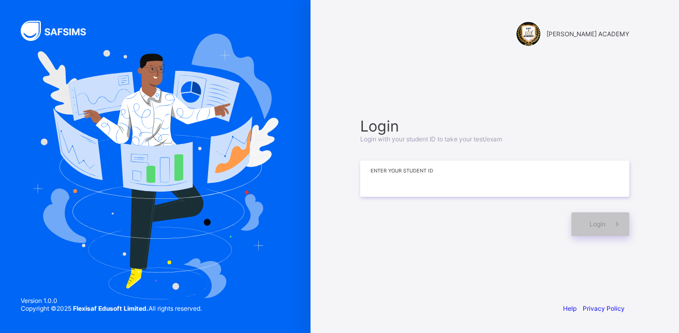
click at [401, 179] on input at bounding box center [494, 178] width 269 height 36
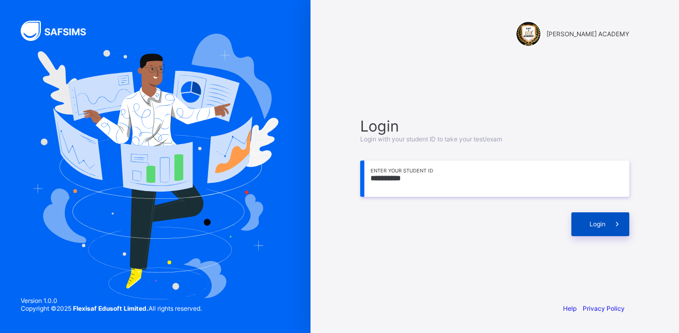
type input "**********"
click at [612, 228] on icon at bounding box center [617, 224] width 11 height 10
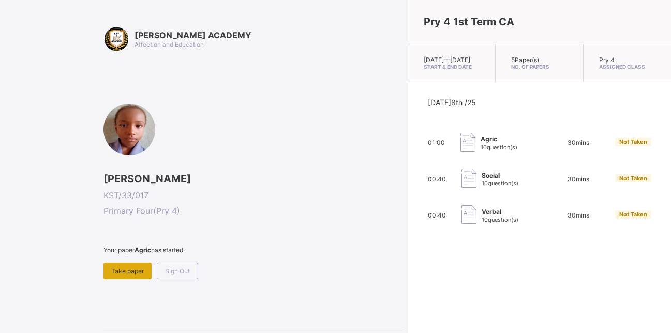
click at [127, 275] on div "Take paper" at bounding box center [128, 270] width 48 height 17
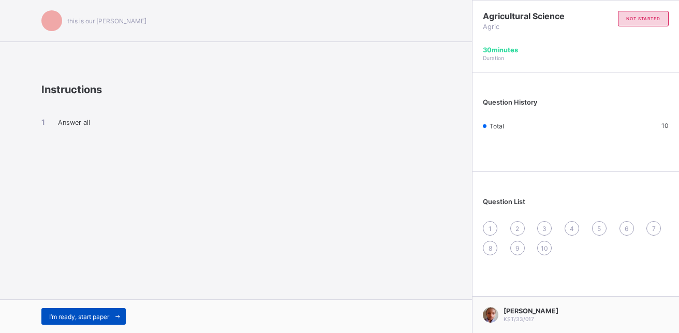
click at [69, 321] on div "I’m ready, start paper" at bounding box center [83, 316] width 84 height 17
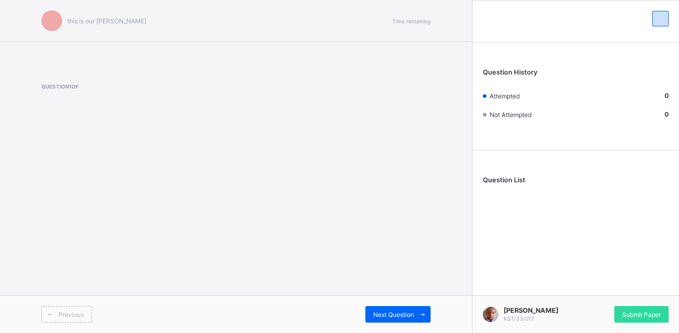
click at [69, 321] on div "Previous" at bounding box center [66, 314] width 51 height 17
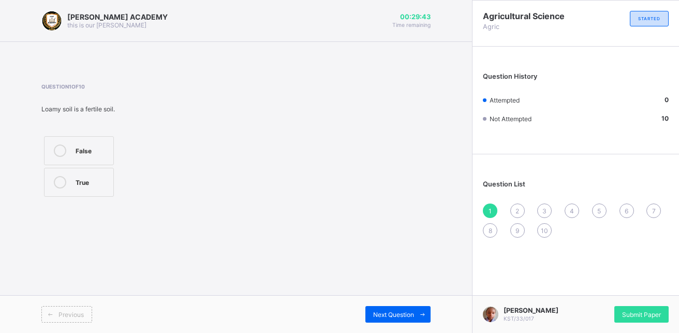
click at [89, 172] on label "True" at bounding box center [79, 182] width 70 height 29
click at [393, 311] on span "Next Question" at bounding box center [393, 315] width 41 height 8
click at [131, 188] on label "earth" at bounding box center [107, 182] width 127 height 29
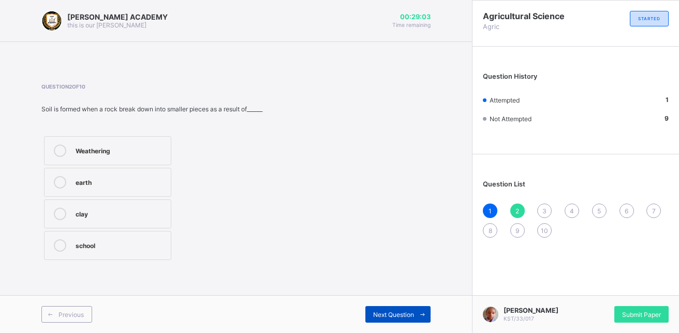
click at [404, 320] on div "Next Question" at bounding box center [397, 314] width 65 height 17
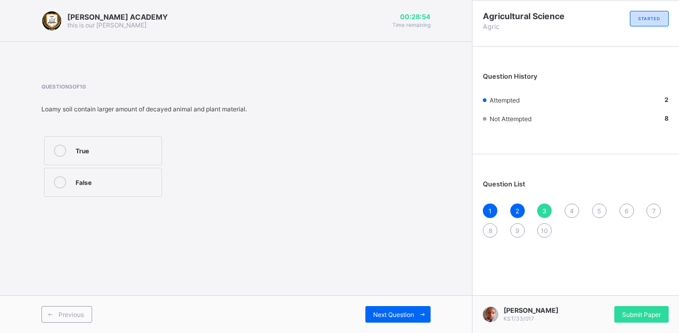
click at [103, 182] on div "False" at bounding box center [116, 181] width 81 height 10
click at [119, 152] on div "True" at bounding box center [116, 149] width 81 height 10
click at [426, 313] on icon at bounding box center [423, 314] width 8 height 7
click at [61, 154] on icon at bounding box center [60, 150] width 12 height 12
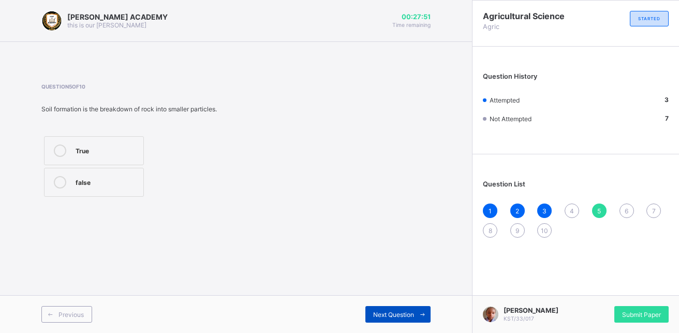
click at [382, 313] on span "Next Question" at bounding box center [393, 315] width 41 height 8
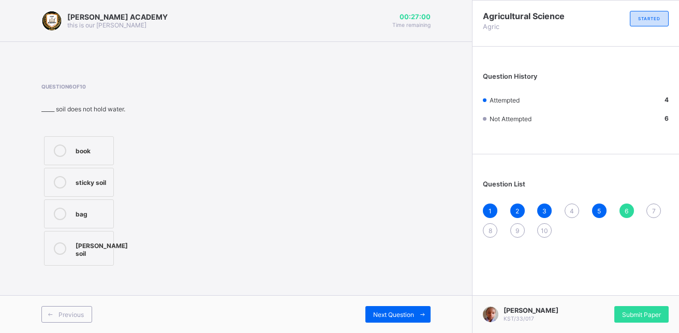
click at [85, 240] on div "[PERSON_NAME] soil" at bounding box center [102, 248] width 52 height 18
click at [409, 316] on span "Next Question" at bounding box center [393, 315] width 41 height 8
click at [95, 249] on div "Loamy soil" at bounding box center [92, 244] width 33 height 10
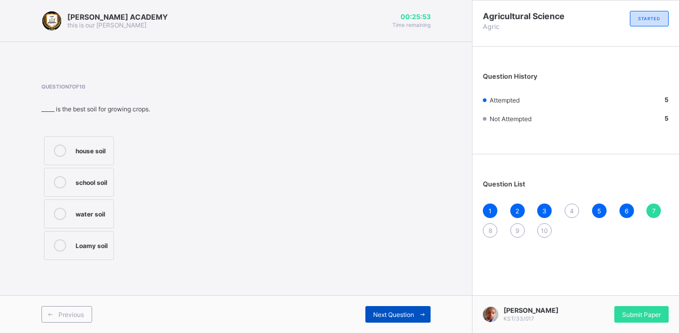
click at [374, 318] on span "Next Question" at bounding box center [393, 315] width 41 height 8
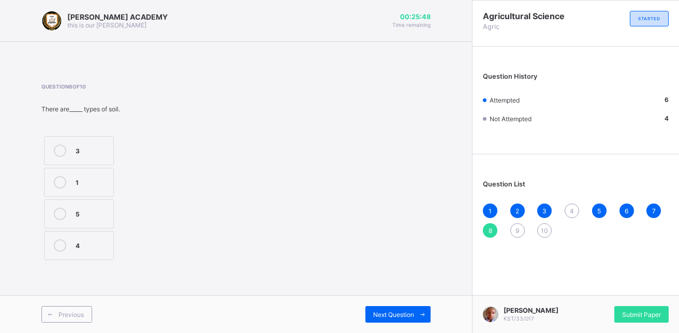
click at [568, 211] on div "4" at bounding box center [572, 210] width 14 height 14
click at [82, 178] on div "True" at bounding box center [92, 181] width 33 height 10
click at [386, 309] on div "Next Question" at bounding box center [397, 314] width 65 height 17
click at [600, 211] on span "5" at bounding box center [599, 211] width 4 height 8
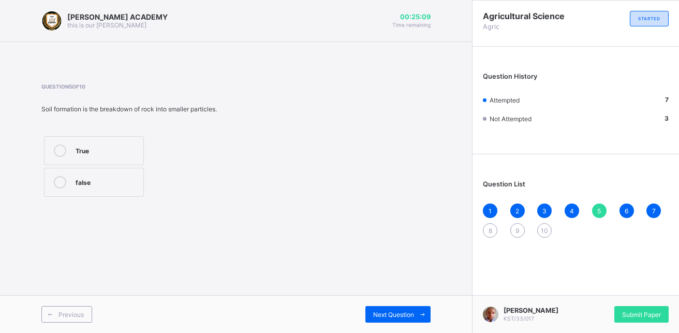
click at [600, 211] on span "5" at bounding box center [599, 211] width 4 height 8
click at [390, 310] on div "Next Question" at bounding box center [397, 314] width 65 height 17
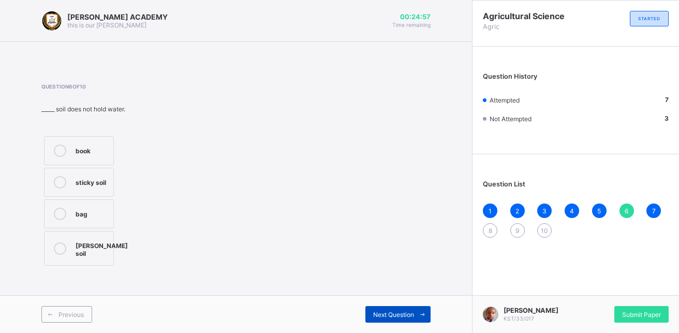
click at [390, 310] on div "Next Question" at bounding box center [397, 314] width 65 height 17
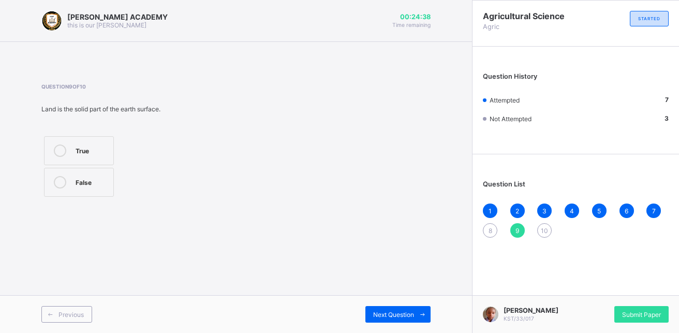
click at [87, 143] on label "True" at bounding box center [79, 150] width 70 height 29
click at [384, 314] on span "Next Question" at bounding box center [393, 315] width 41 height 8
click at [488, 238] on div "1 2 3 4 5 6 7 8 9 10" at bounding box center [576, 220] width 186 height 34
click at [491, 231] on span "8" at bounding box center [491, 231] width 4 height 8
click at [96, 140] on label "3" at bounding box center [79, 150] width 70 height 29
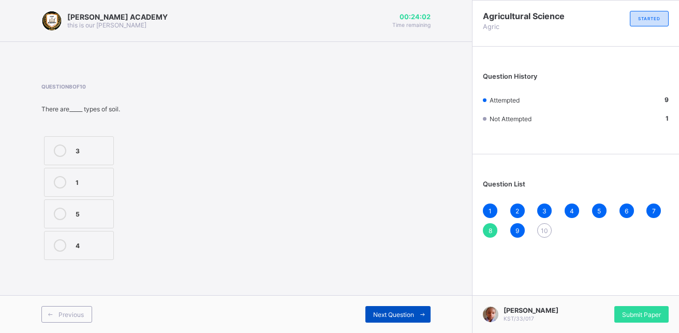
click at [400, 306] on div "Next Question" at bounding box center [397, 314] width 65 height 17
click at [277, 271] on div "[PERSON_NAME] ACADEMY this is our [PERSON_NAME] 00:23:49 Time remaining Questio…" at bounding box center [236, 166] width 472 height 333
click at [411, 307] on div "Next Question" at bounding box center [397, 314] width 65 height 17
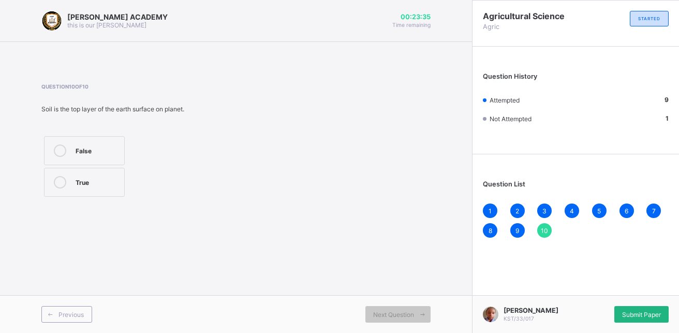
click at [645, 311] on span "Submit Paper" at bounding box center [641, 315] width 39 height 8
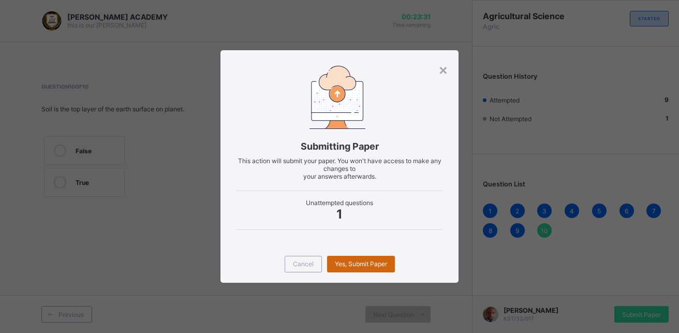
click at [380, 260] on span "Yes, Submit Paper" at bounding box center [361, 264] width 52 height 8
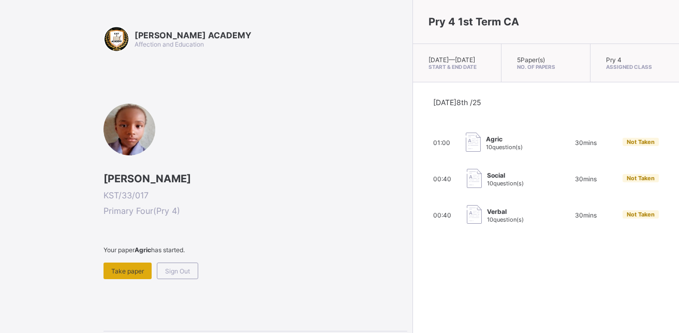
click at [133, 272] on span "Take paper" at bounding box center [127, 271] width 33 height 8
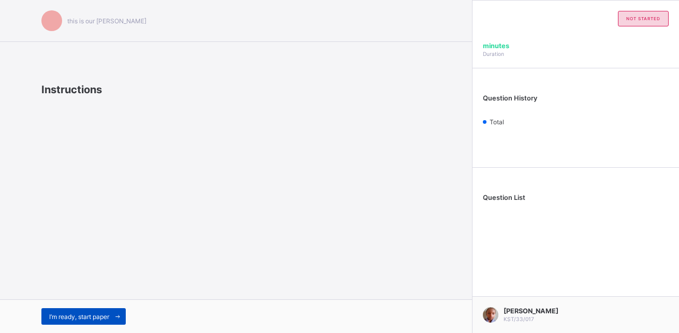
click at [95, 317] on span "I’m ready, start paper" at bounding box center [79, 317] width 60 height 8
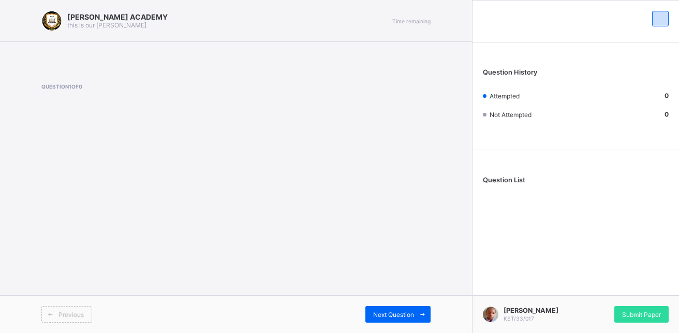
click at [71, 312] on span "Previous" at bounding box center [70, 315] width 25 height 8
click at [189, 253] on div "[PERSON_NAME] ACADEMY this is our [PERSON_NAME] Time remaining Question 1 of 0 …" at bounding box center [236, 166] width 472 height 333
click at [60, 318] on span "Previous" at bounding box center [70, 315] width 25 height 8
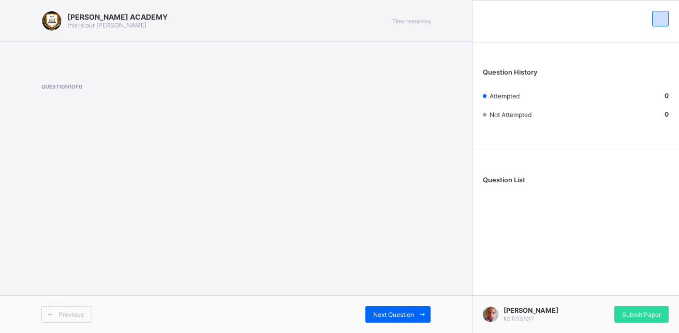
click at [60, 318] on span "Previous" at bounding box center [70, 315] width 25 height 8
click at [60, 318] on div "Previous" at bounding box center [66, 314] width 51 height 17
click at [337, 243] on div "[PERSON_NAME] ACADEMY this is our [PERSON_NAME] Time remaining Question 1 of 0 …" at bounding box center [236, 166] width 472 height 333
click at [337, 242] on div "[PERSON_NAME] ACADEMY this is our [PERSON_NAME] Time remaining Question 1 of 0 …" at bounding box center [236, 166] width 472 height 333
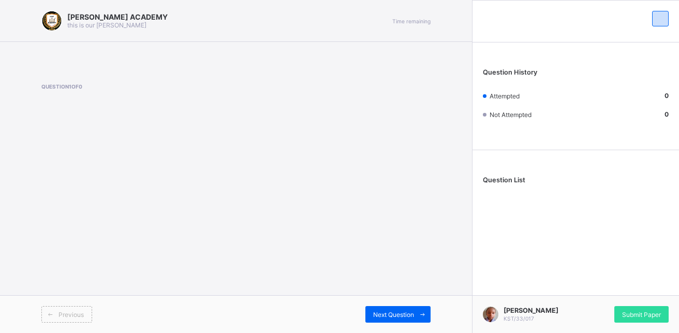
click at [336, 242] on div "[PERSON_NAME] ACADEMY this is our [PERSON_NAME] Time remaining Question 1 of 0 …" at bounding box center [236, 166] width 472 height 333
